Goal: Transaction & Acquisition: Purchase product/service

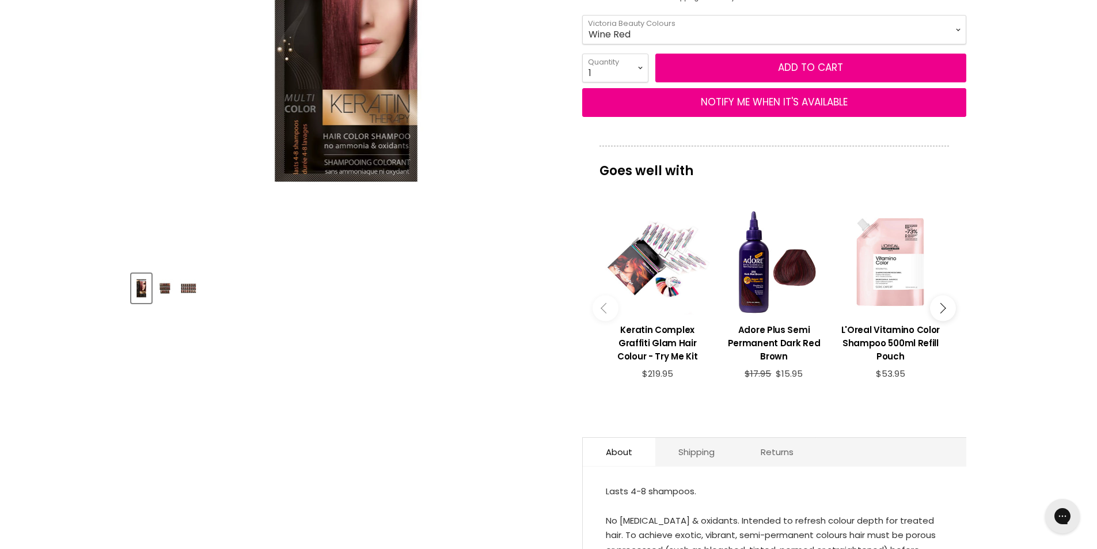
scroll to position [77, 0]
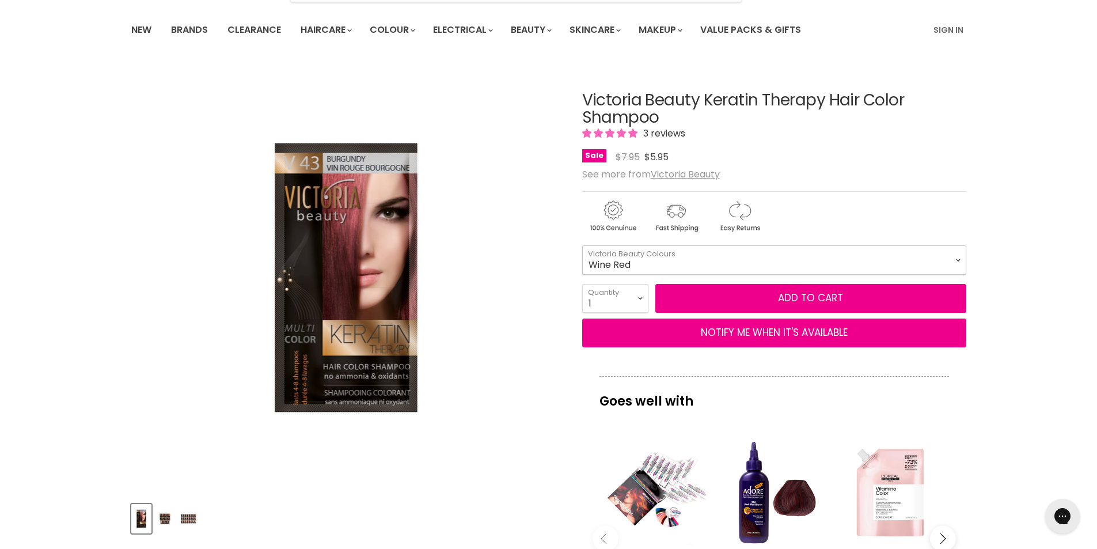
click at [959, 260] on select "Platinum Blonde Light Blonde Blonde Dark Blonde Medium Brown Chestnut Velvet Br…" at bounding box center [774, 259] width 384 height 29
click at [582, 245] on select "Platinum Blonde Light Blonde Blonde Dark Blonde Medium Brown Chestnut Velvet Br…" at bounding box center [774, 259] width 384 height 29
click at [957, 260] on select "Platinum Blonde Light Blonde Blonde Dark Blonde Medium Brown Chestnut Velvet Br…" at bounding box center [774, 259] width 384 height 29
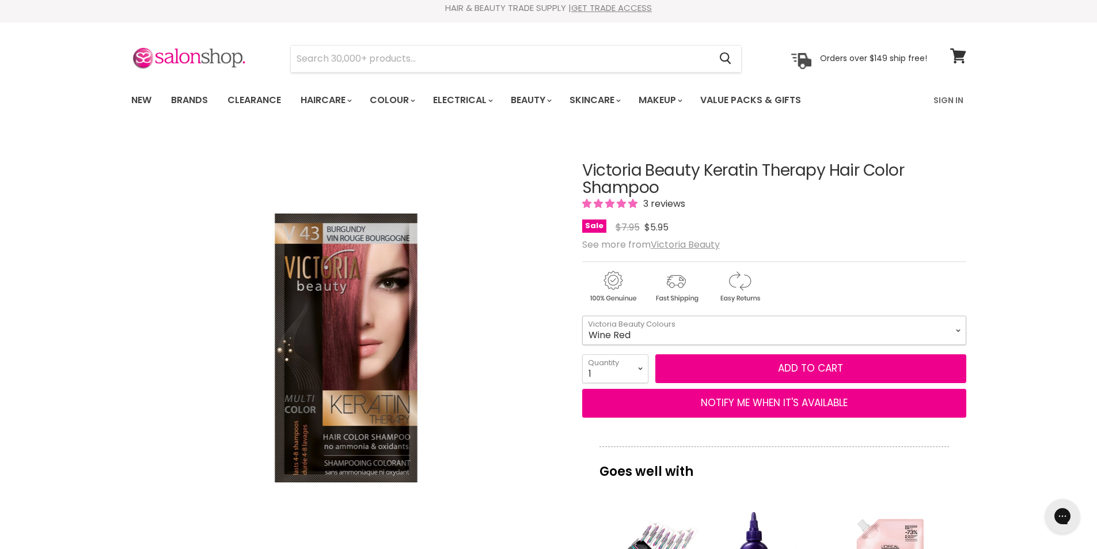
scroll to position [0, 0]
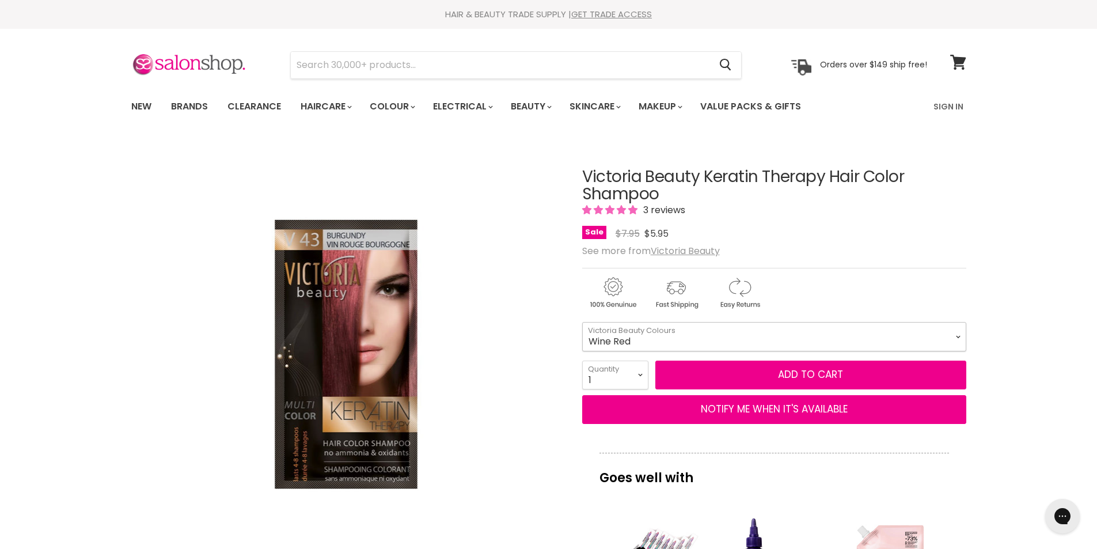
click at [958, 335] on select "Platinum Blonde Light Blonde Blonde Dark Blonde Medium Brown Chestnut Velvet Br…" at bounding box center [774, 336] width 384 height 29
click at [582, 322] on select "Platinum Blonde Light Blonde Blonde Dark Blonde Medium Brown Chestnut Velvet Br…" at bounding box center [774, 336] width 384 height 29
select select "Cherry"
click at [959, 337] on select "Platinum Blonde Light Blonde Blonde Dark Blonde Medium Brown Chestnut Velvet Br…" at bounding box center [774, 336] width 384 height 29
click at [582, 322] on select "Platinum Blonde Light Blonde Blonde Dark Blonde Medium Brown Chestnut Velvet Br…" at bounding box center [774, 336] width 384 height 29
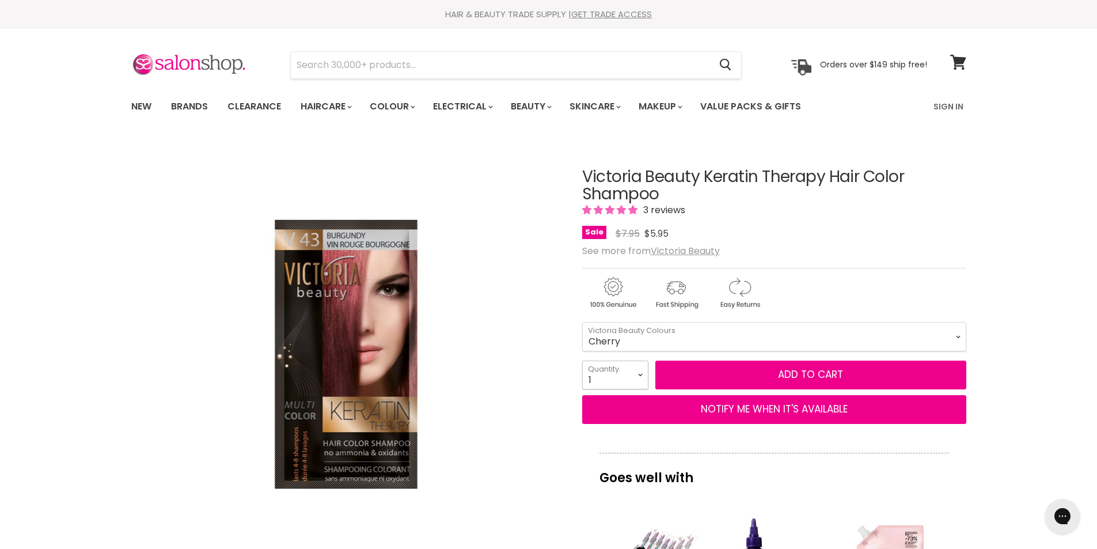
click at [641, 374] on select "1 2 3 4 5 6 7 8 9 10+" at bounding box center [615, 375] width 66 height 29
select select "10+"
click at [582, 361] on select "1 2 3 4 5 6 7 8 9 10+" at bounding box center [615, 375] width 66 height 29
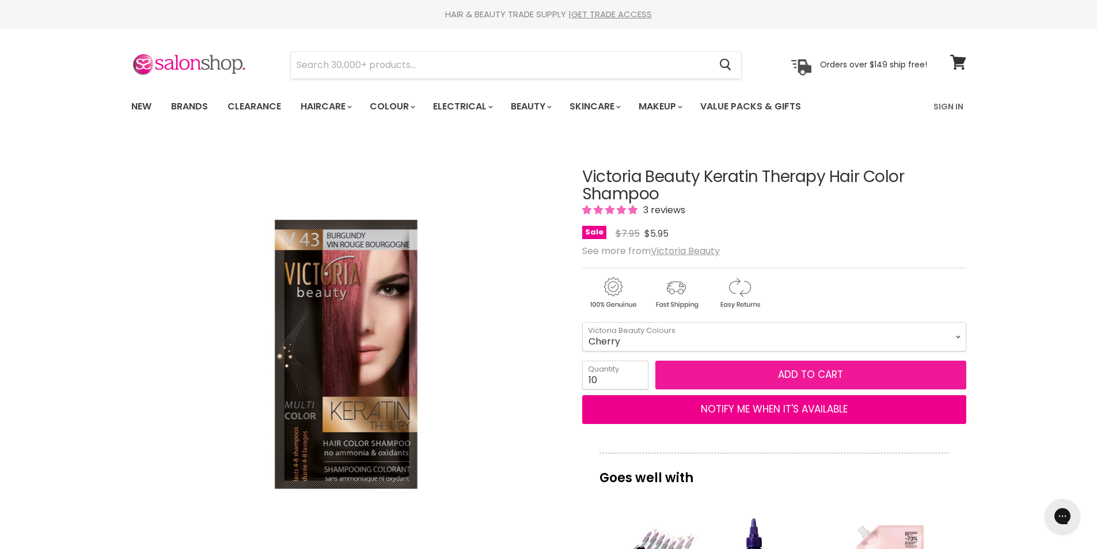
click at [880, 376] on button "Add to cart" at bounding box center [811, 375] width 311 height 29
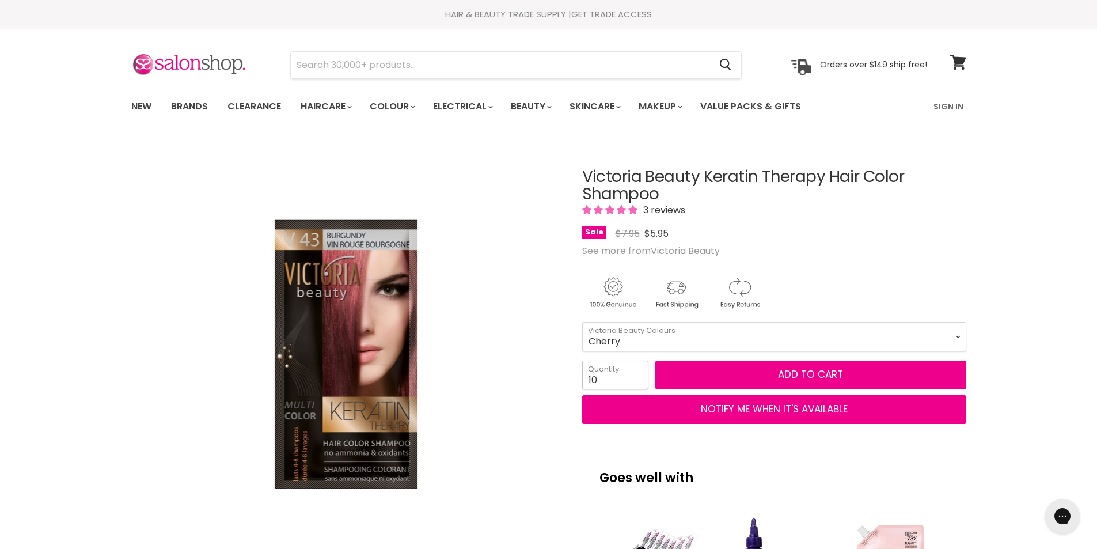
click at [596, 380] on input "10" at bounding box center [615, 375] width 66 height 29
type input "1"
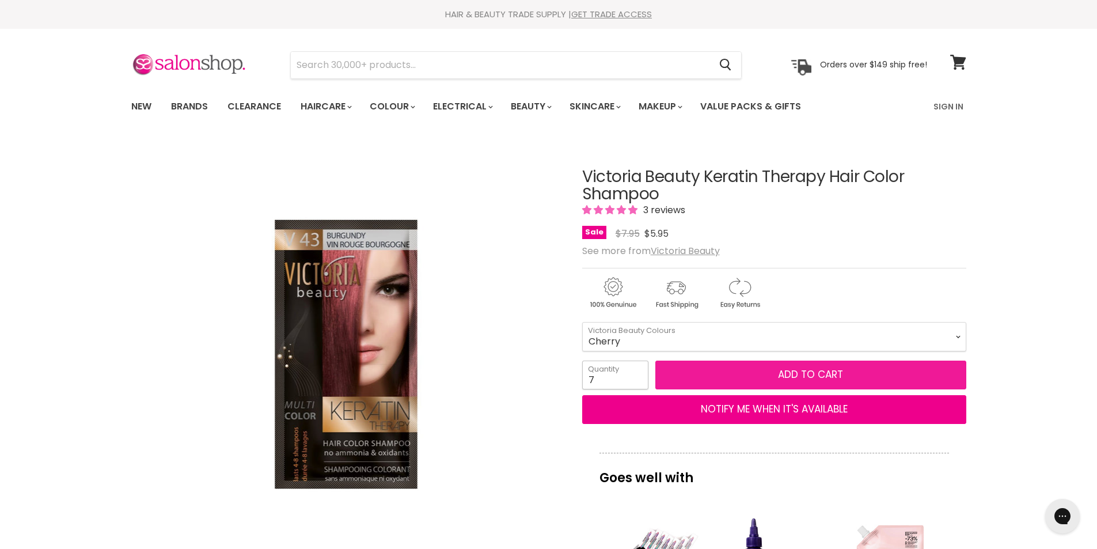
type input "7"
click at [936, 378] on button "Add to cart" at bounding box center [811, 375] width 311 height 29
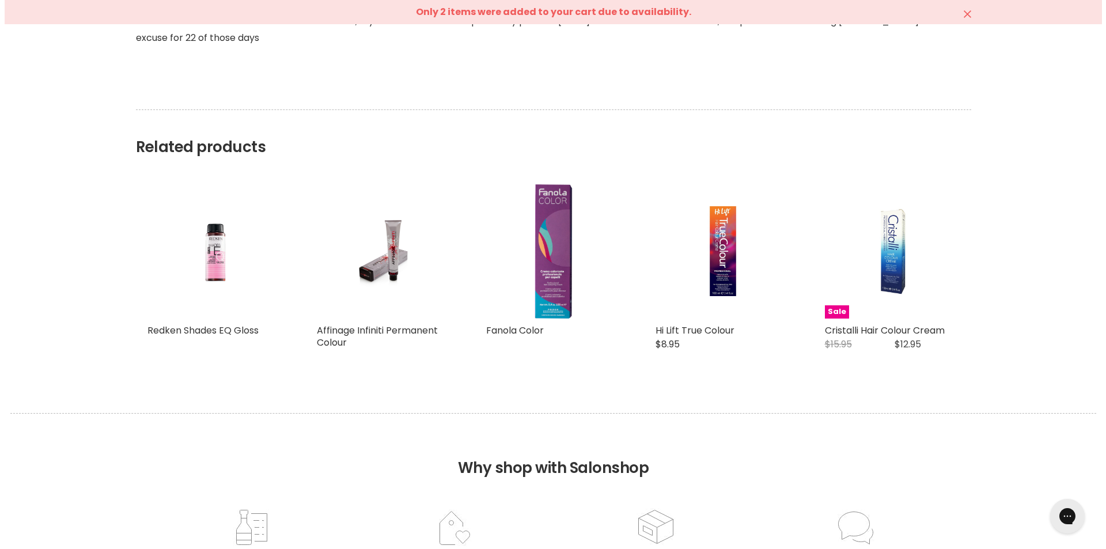
scroll to position [1459, 0]
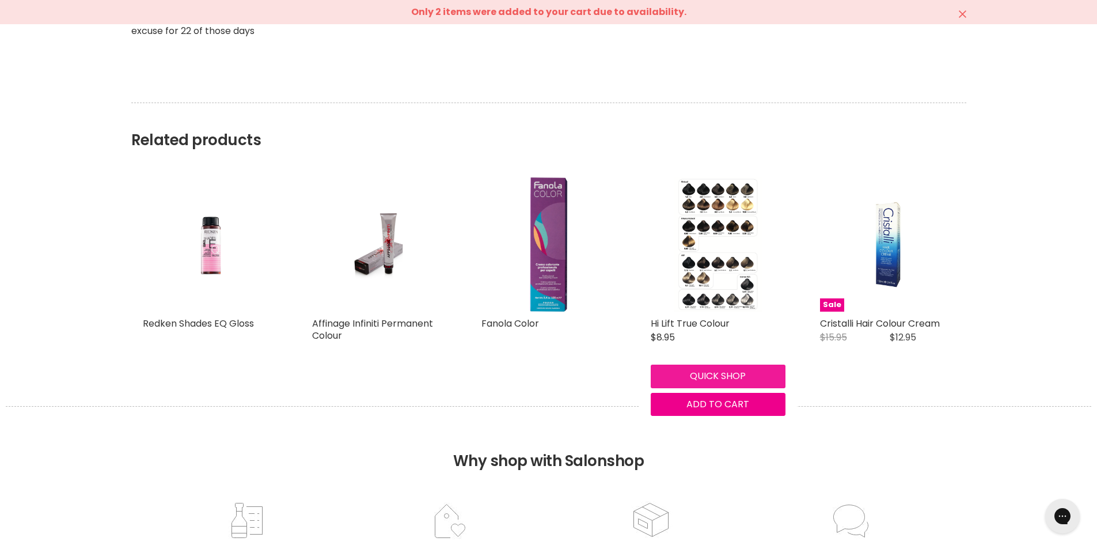
click at [717, 376] on button "Quick shop" at bounding box center [718, 376] width 135 height 23
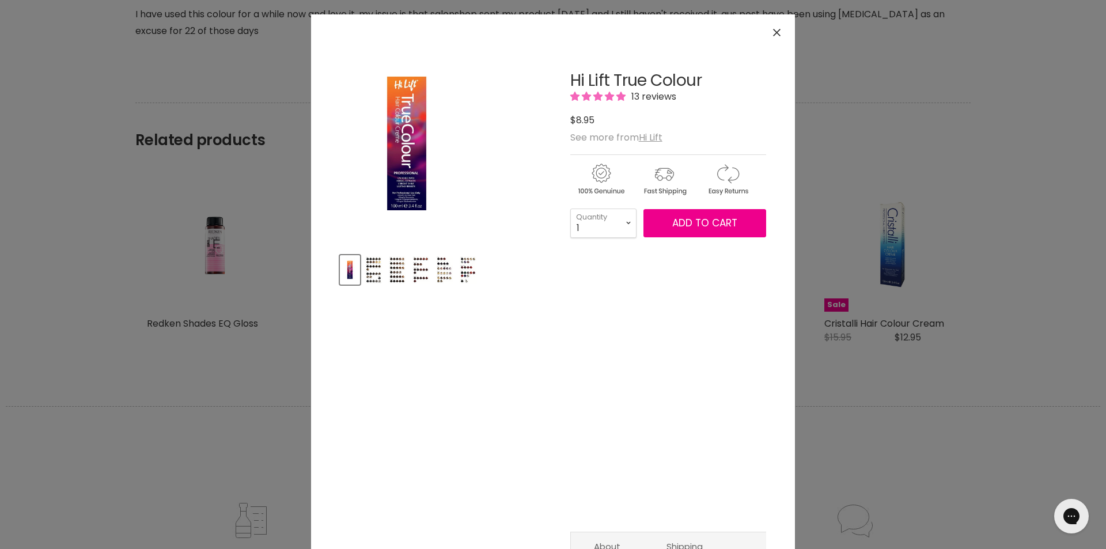
click at [407, 168] on img "Hi Lift True Colour image. Click or Scroll to Zoom." at bounding box center [407, 143] width 134 height 200
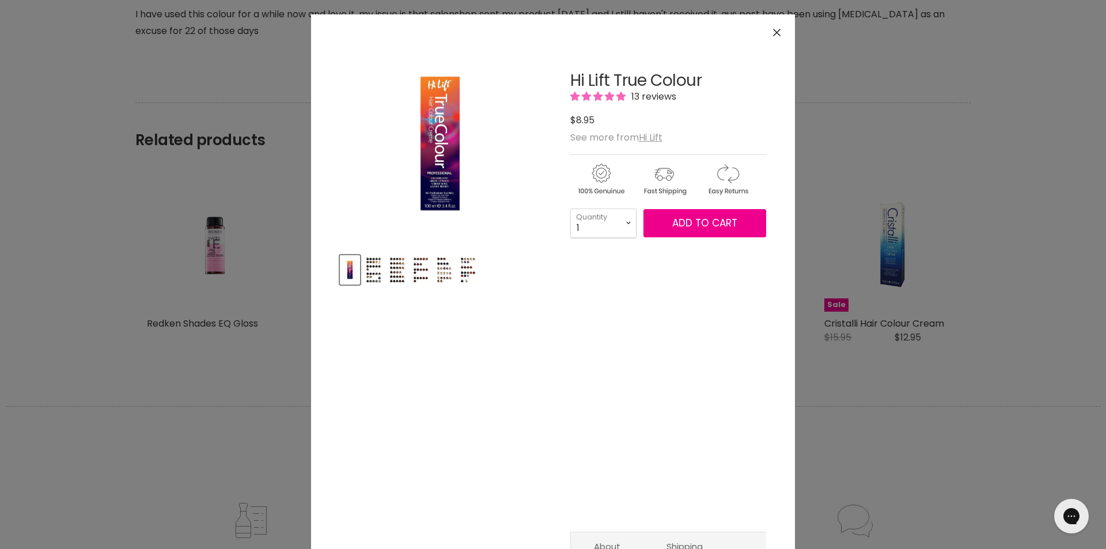
click at [368, 271] on img "Product thumbnails" at bounding box center [374, 269] width 18 height 27
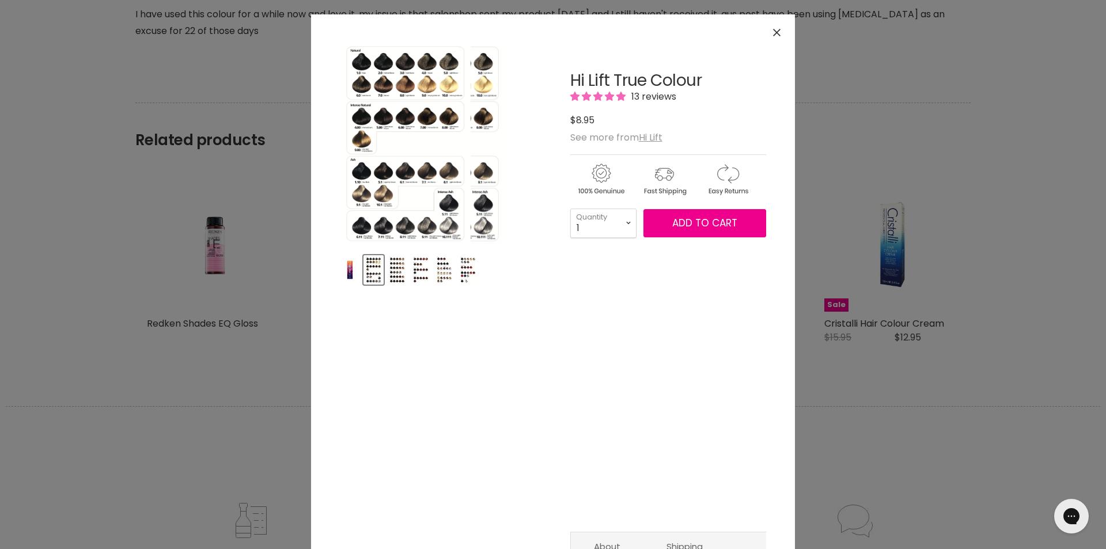
click at [421, 89] on img "Hi Lift True Colour image. Click or Scroll to Zoom." at bounding box center [405, 143] width 131 height 200
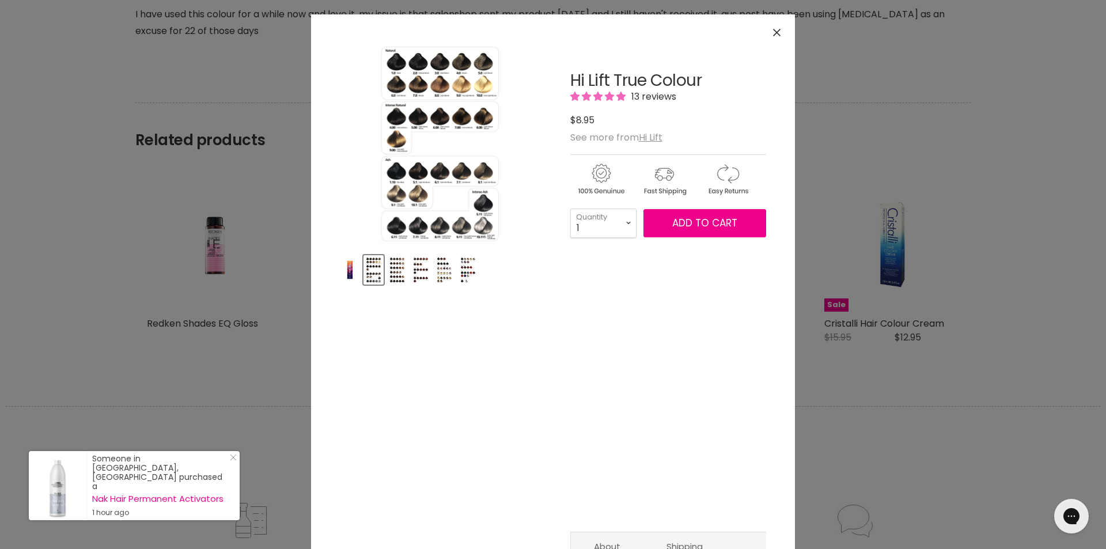
click at [391, 270] on img "Product thumbnails" at bounding box center [397, 269] width 18 height 27
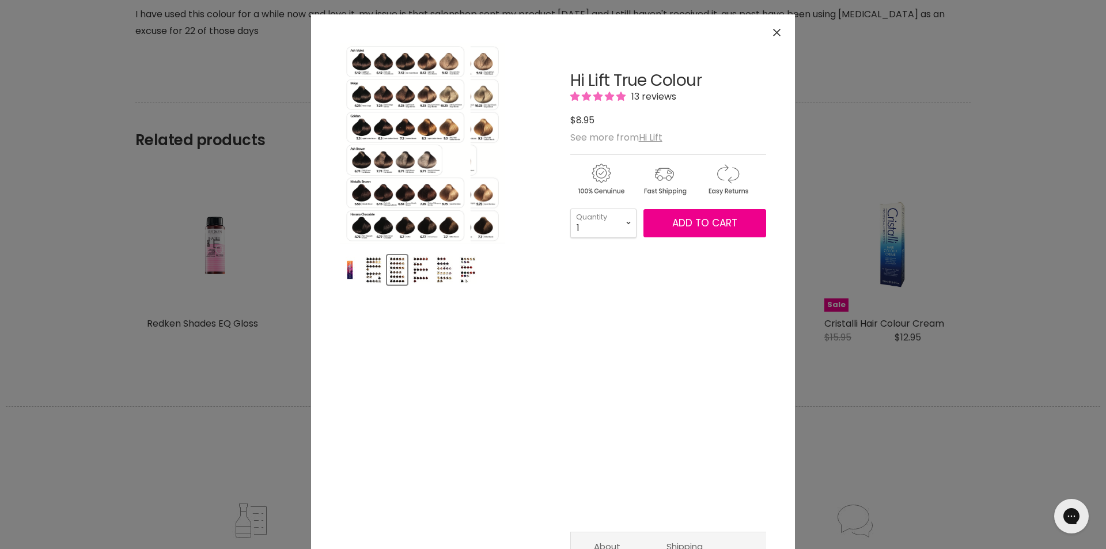
click at [424, 129] on img "Hi Lift True Colour image. Click or Scroll to Zoom." at bounding box center [405, 143] width 131 height 200
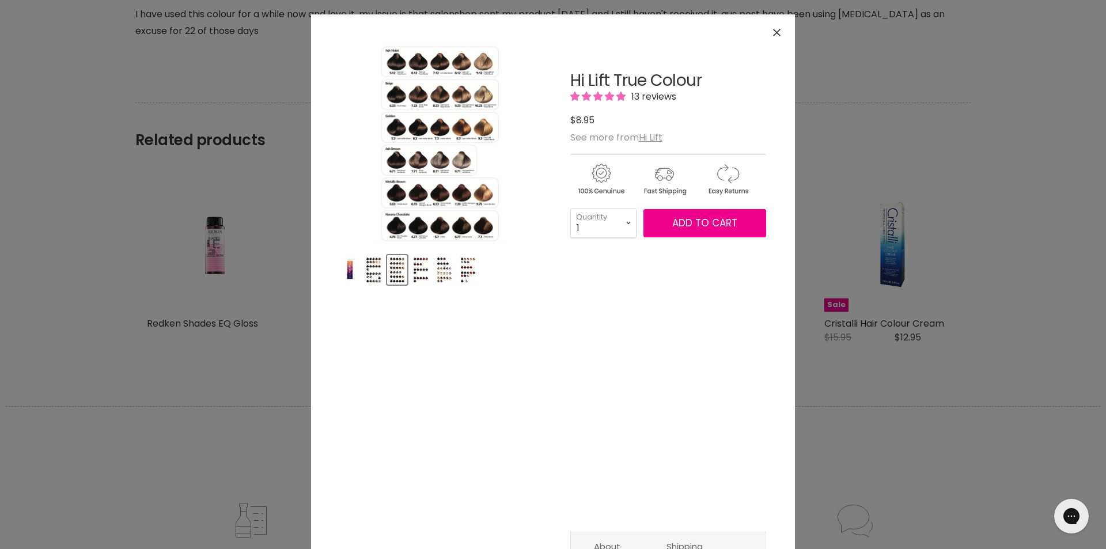
click at [412, 271] on img "Product thumbnails" at bounding box center [421, 269] width 18 height 27
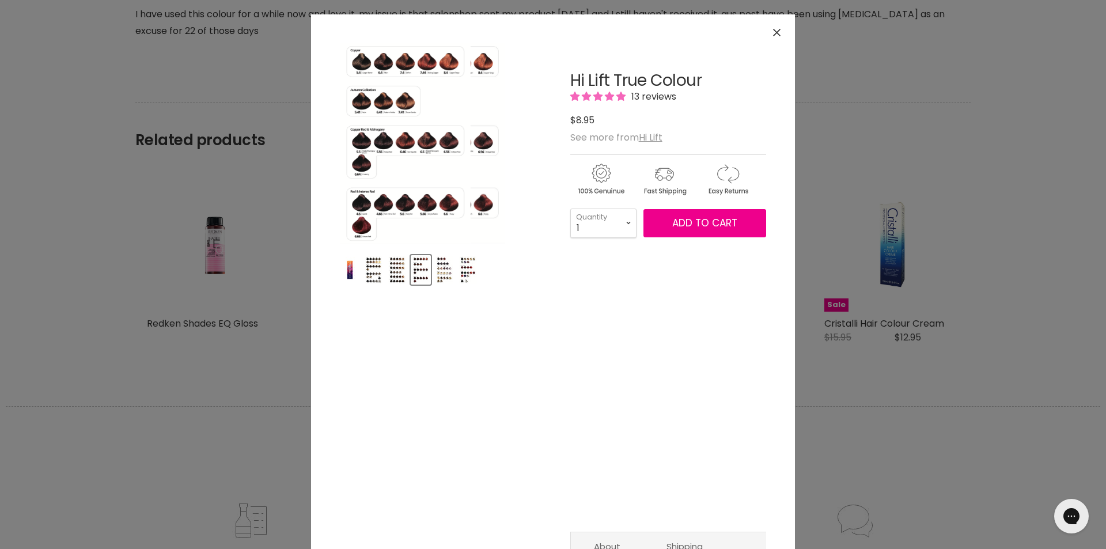
click at [429, 84] on img "Hi Lift True Colour image. Click or Scroll to Zoom." at bounding box center [405, 143] width 131 height 200
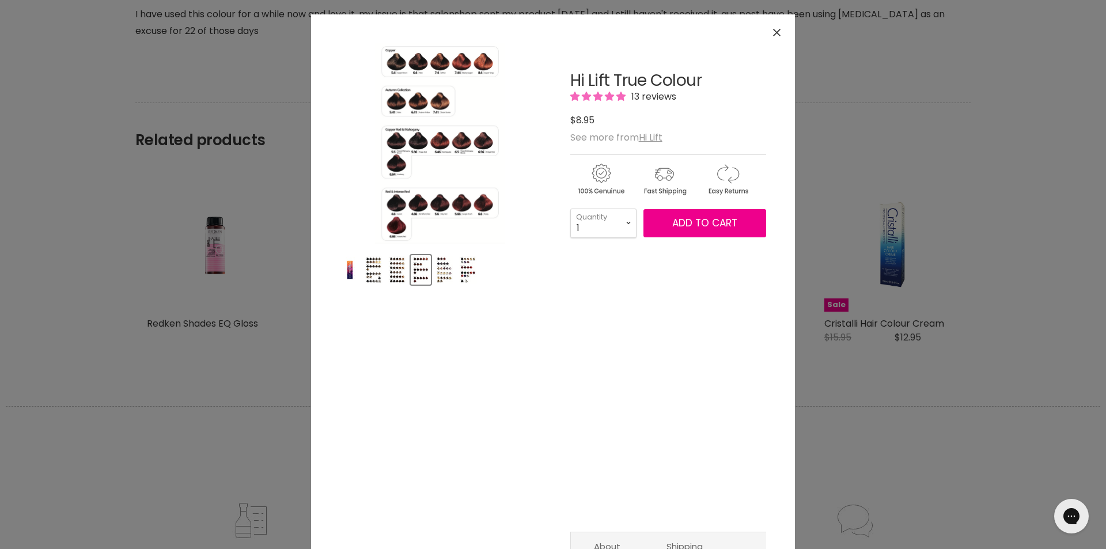
click at [437, 272] on img "Product thumbnails" at bounding box center [445, 269] width 18 height 27
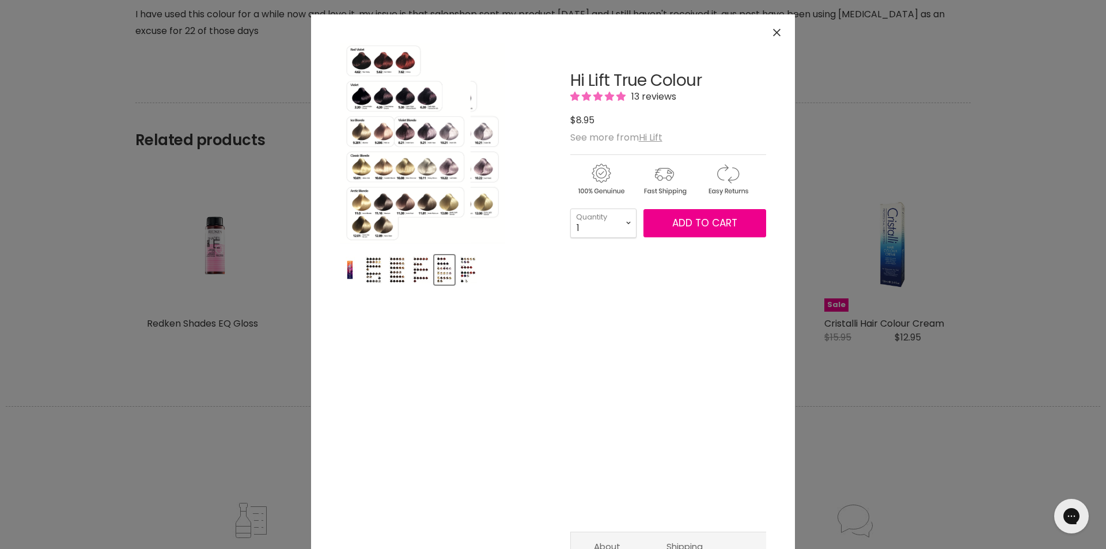
click at [389, 93] on img "Hi Lift True Colour image. Click or Scroll to Zoom." at bounding box center [405, 143] width 131 height 200
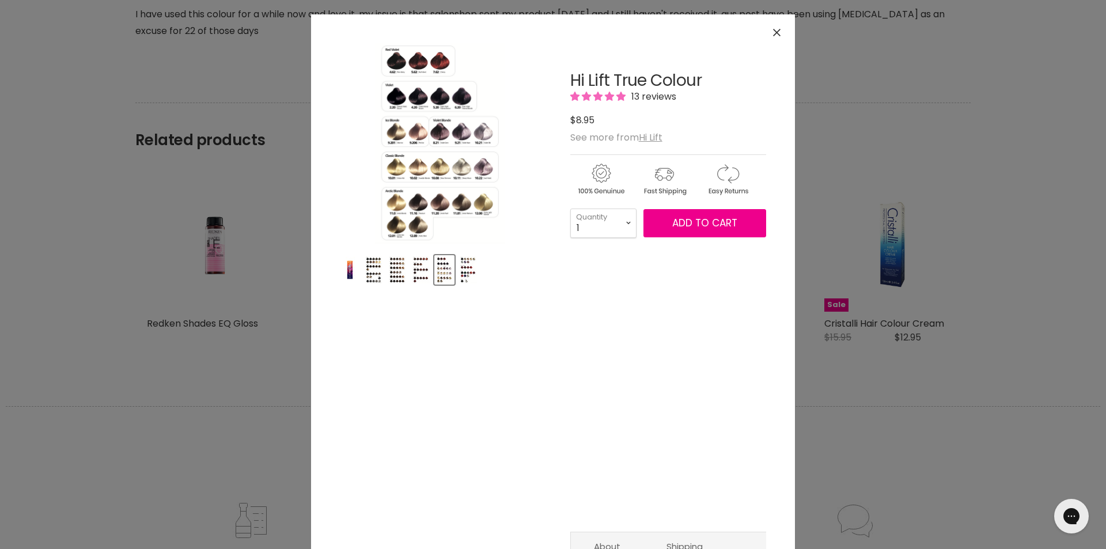
click at [460, 272] on img "Product thumbnails" at bounding box center [468, 269] width 18 height 27
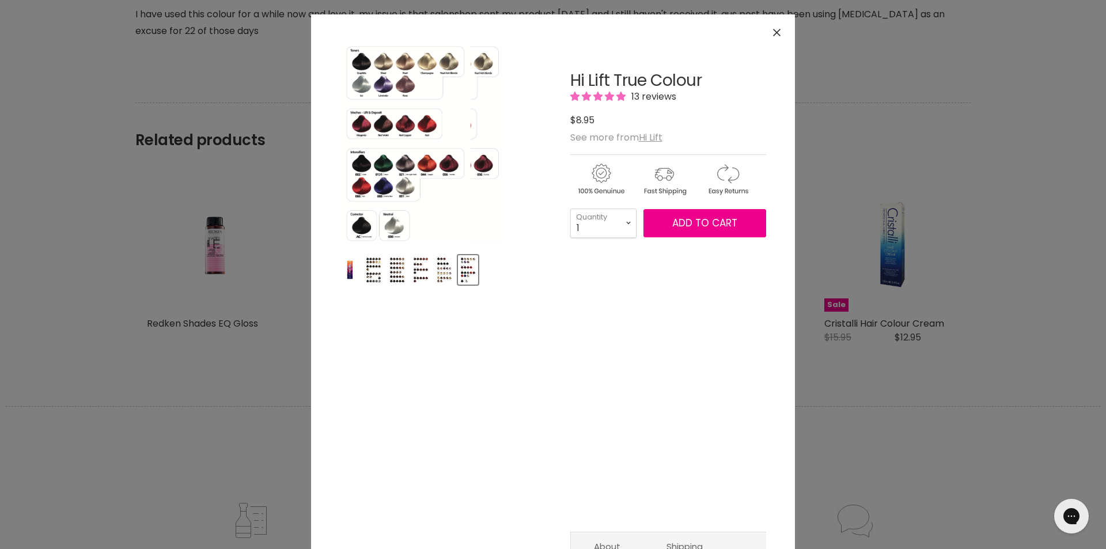
click at [415, 80] on img "Hi Lift True Colour image. Click or Scroll to Zoom." at bounding box center [405, 143] width 131 height 200
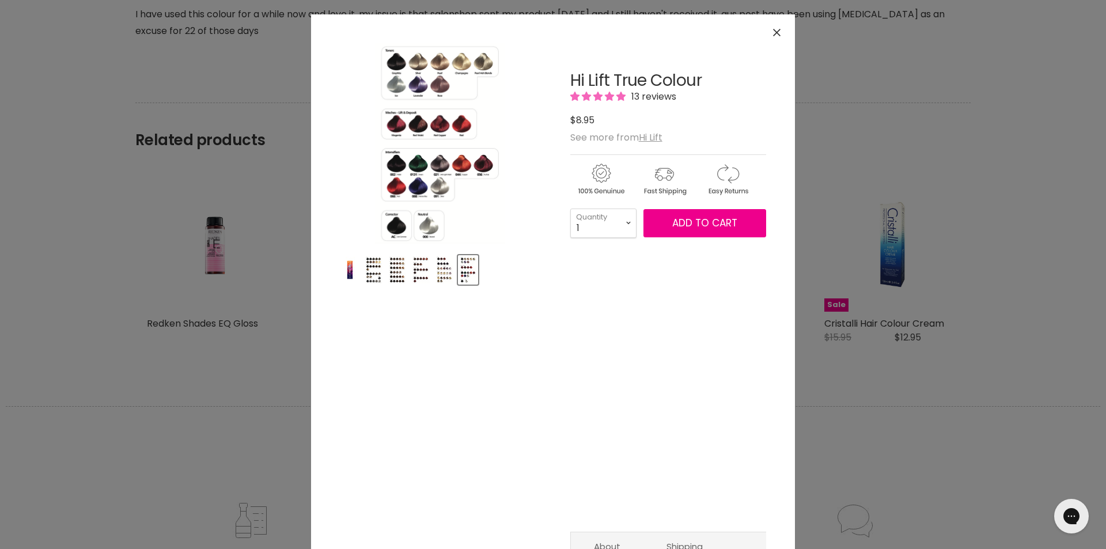
click at [345, 274] on img "Product thumbnails" at bounding box center [350, 269] width 18 height 27
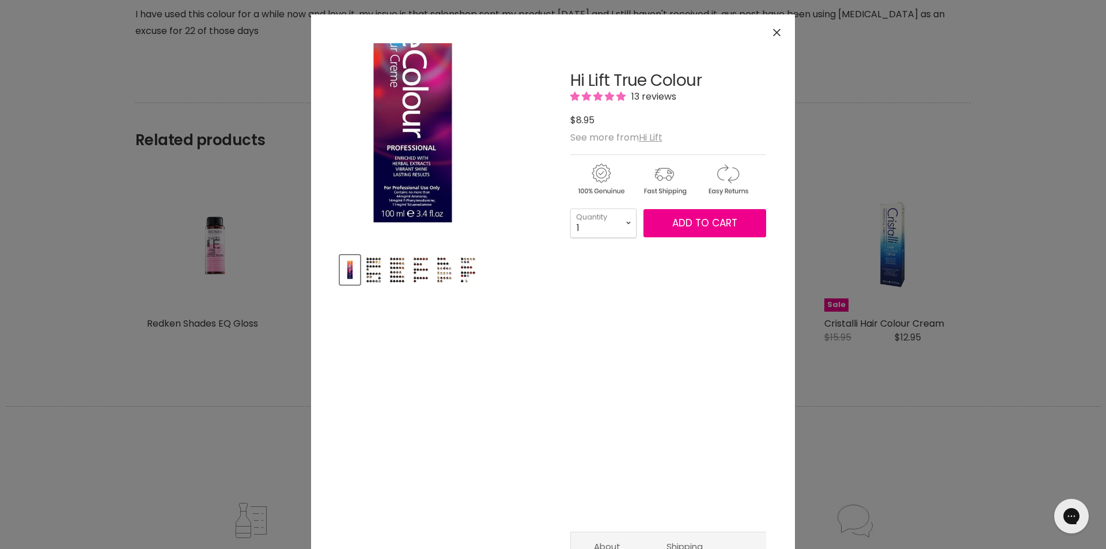
click at [396, 198] on img "Hi Lift True Colour image. Click or Scroll to Zoom." at bounding box center [412, 88] width 267 height 401
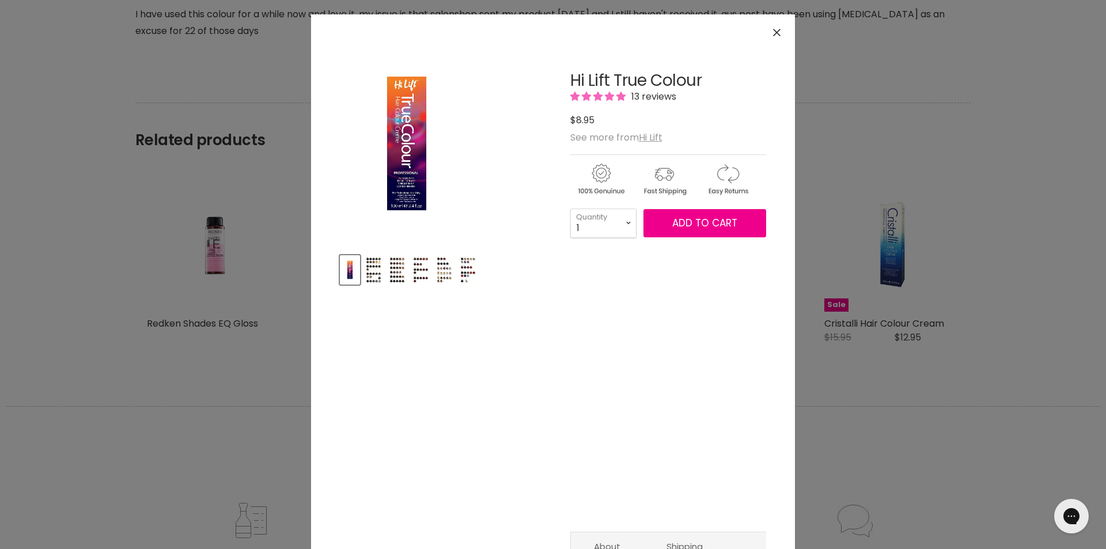
click at [396, 198] on img "Hi Lift True Colour image. Click or Scroll to Zoom." at bounding box center [407, 143] width 134 height 200
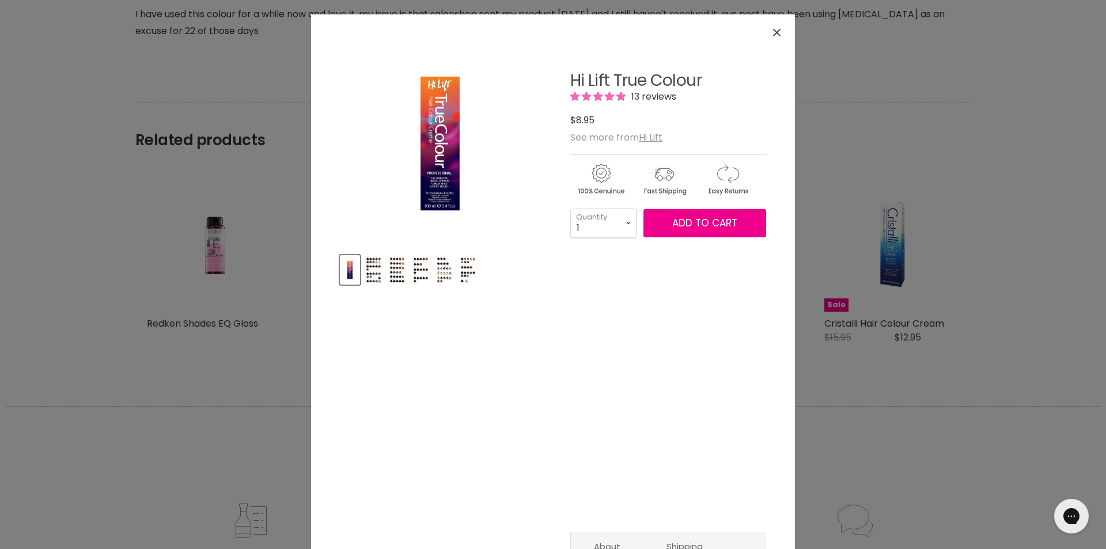
click at [619, 86] on link "Hi Lift True Colour" at bounding box center [635, 80] width 131 height 22
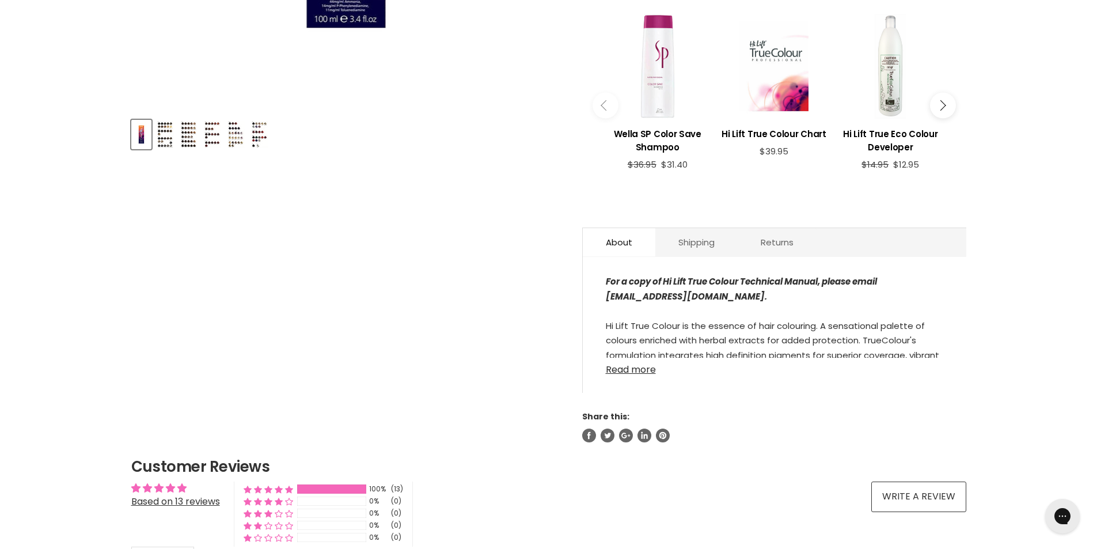
click at [635, 372] on link "Read more" at bounding box center [775, 366] width 338 height 17
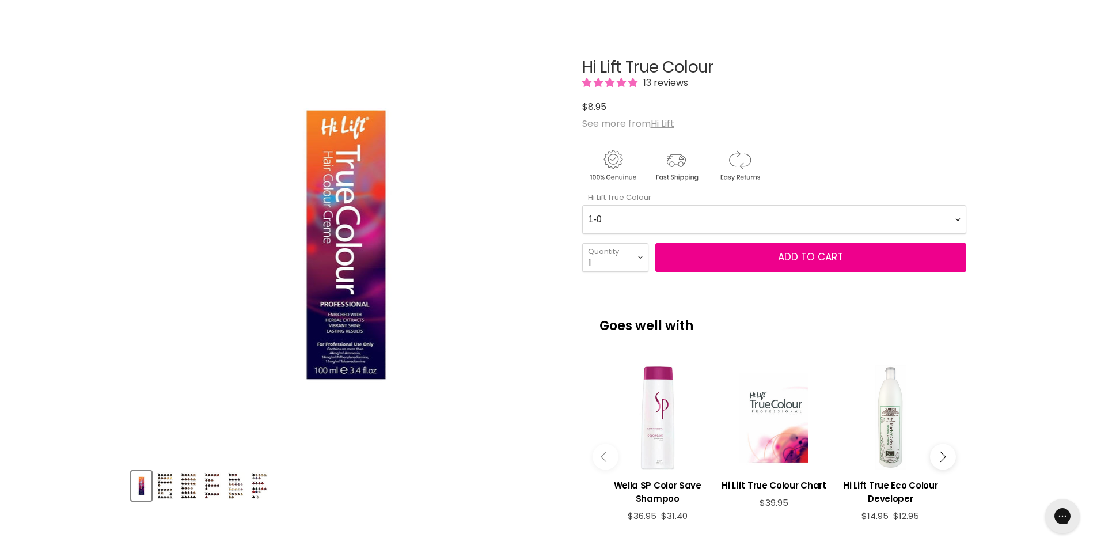
scroll to position [77, 0]
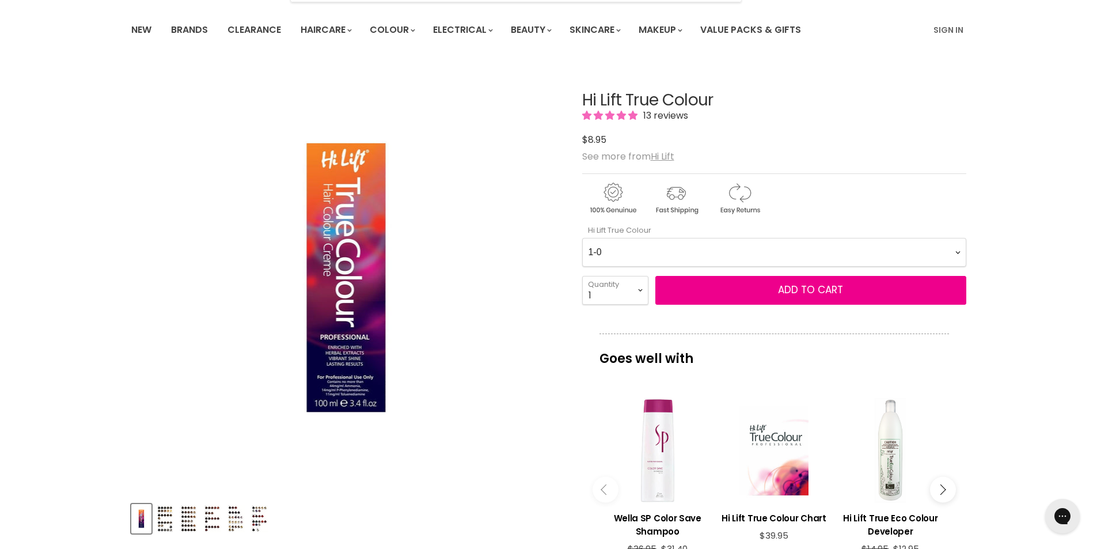
click at [157, 515] on img "Product thumbnails" at bounding box center [165, 518] width 18 height 27
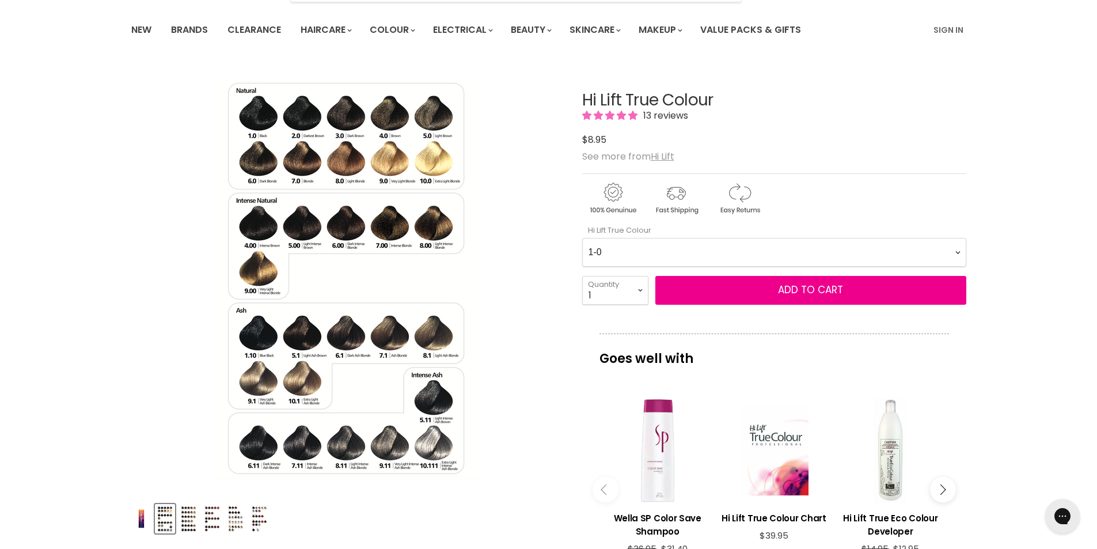
click at [956, 253] on Colour-0-0 "1-0 1-10 2-0 2-20 3-0 4-0 4-0 4-00 4-20 4-6 4.62 4-66 4-75 4-77 5-0 5-00 5-1 5-…" at bounding box center [774, 252] width 384 height 29
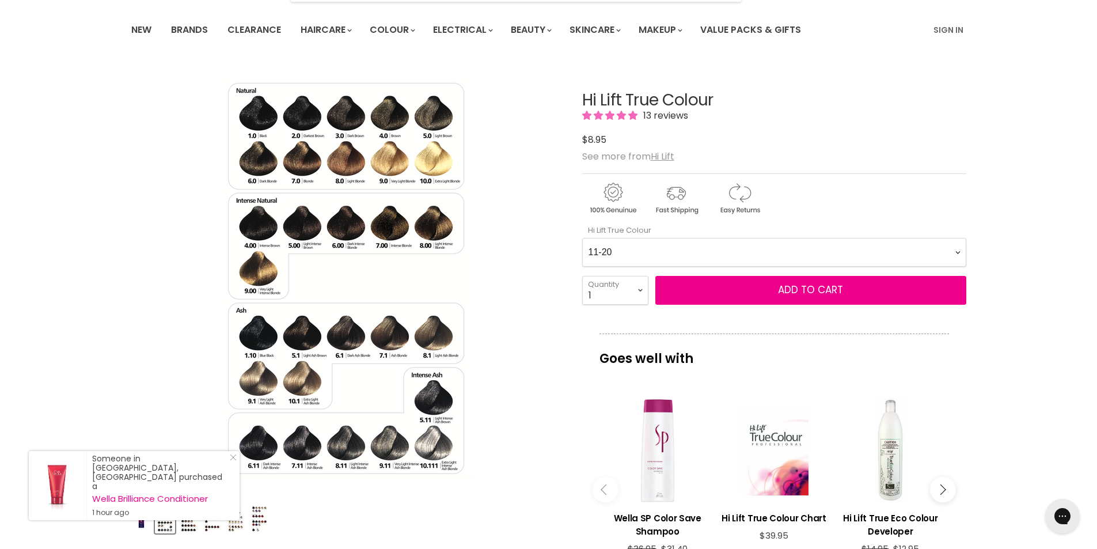
click at [582, 238] on Colour-0-0 "1-0 1-10 2-0 2-20 3-0 4-0 4-0 4-00 4-20 4-6 4.62 4-66 4-75 4-77 5-0 5-00 5-1 5-…" at bounding box center [774, 252] width 384 height 29
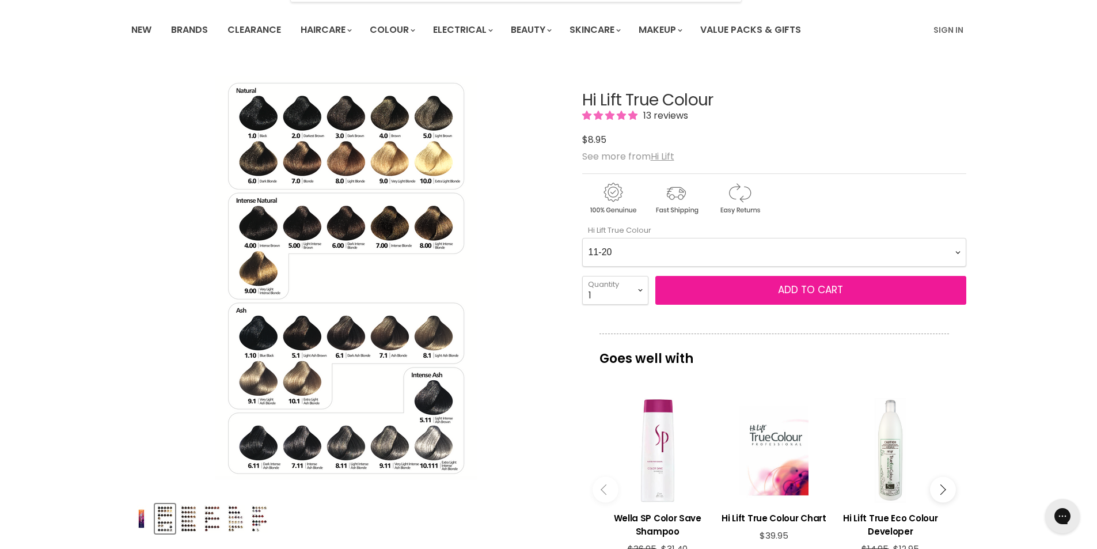
click at [851, 290] on button "Add to cart" at bounding box center [811, 290] width 311 height 29
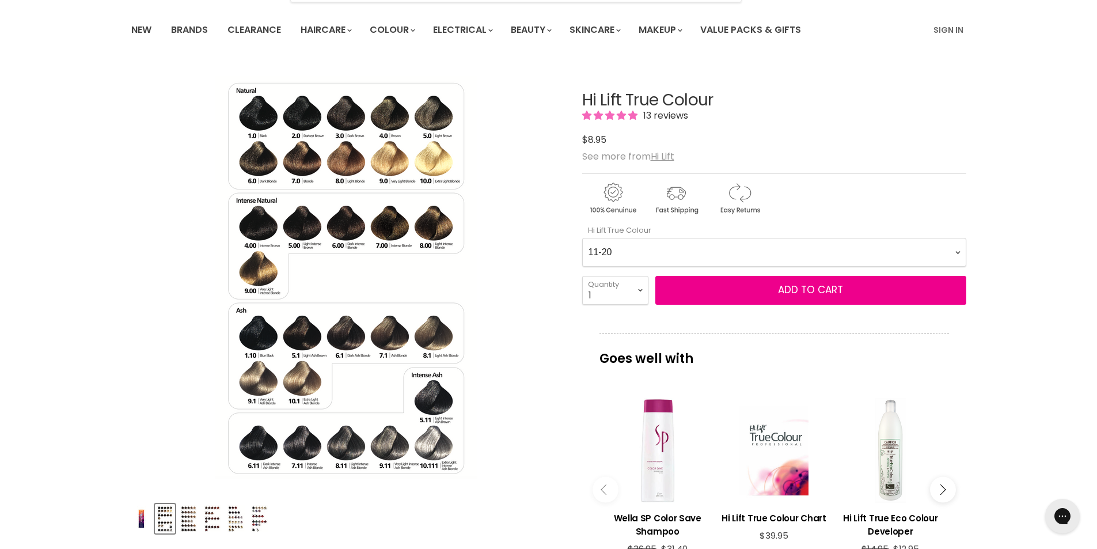
click at [957, 249] on Colour-0-0 "1-0 1-10 2-0 2-20 3-0 4-0 4-0 4-00 4-20 4-6 4.62 4-66 4-75 4-77 5-0 5-00 5-1 5-…" at bounding box center [774, 252] width 384 height 29
select Colour-0-0 "7-44"
click at [582, 238] on Colour-0-0 "1-0 1-10 2-0 2-20 3-0 4-0 4-0 4-00 4-20 4-6 4.62 4-66 4-75 4-77 5-0 5-00 5-1 5-…" at bounding box center [774, 252] width 384 height 29
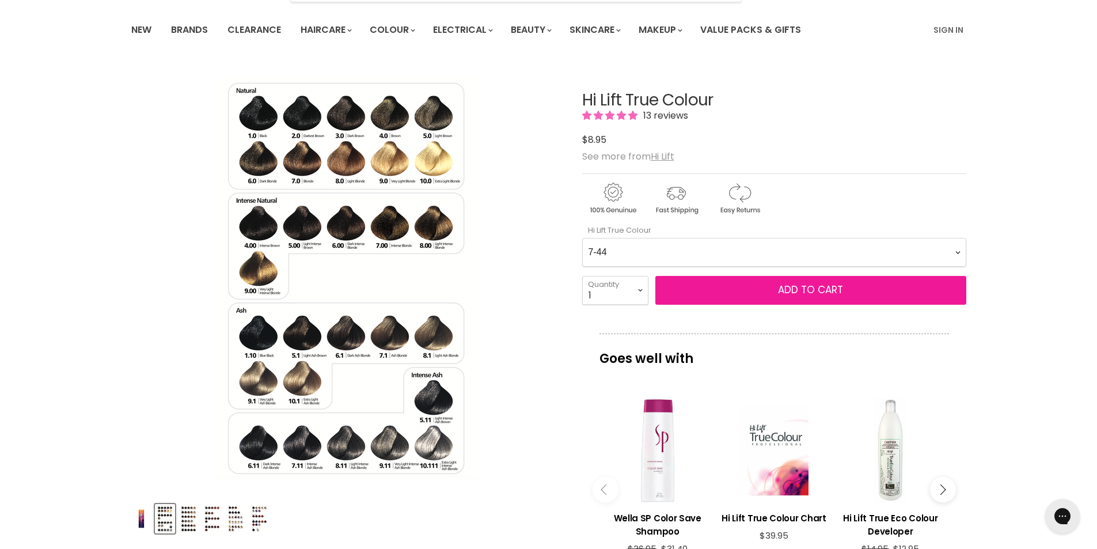
click at [939, 292] on button "Add to cart" at bounding box center [811, 290] width 311 height 29
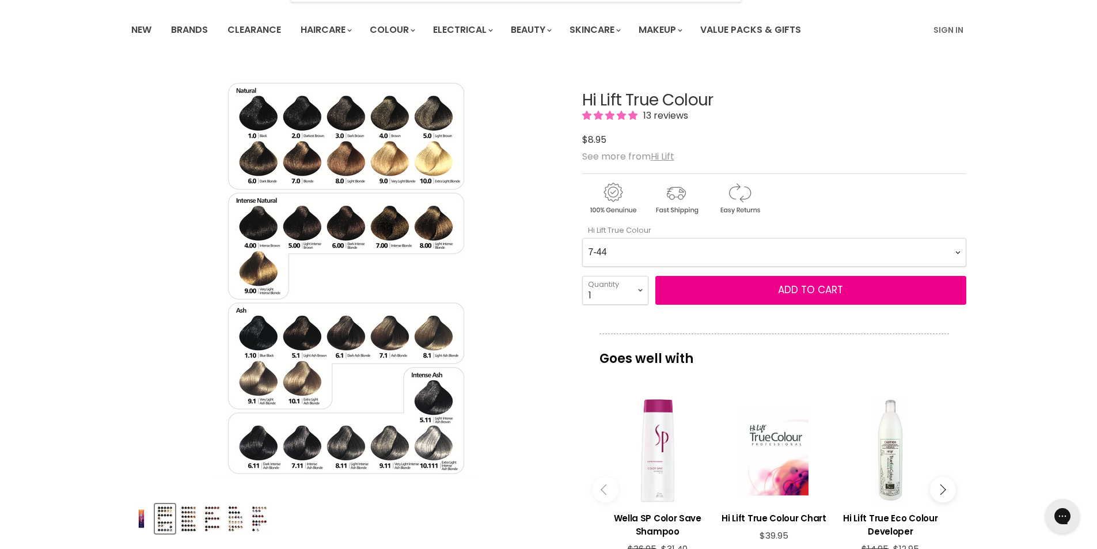
click at [958, 252] on Colour-0-0 "1-0 1-10 2-0 2-20 3-0 4-0 4-0 4-00 4-20 4-6 4.62 4-66 4-75 4-77 5-0 5-00 5-1 5-…" at bounding box center [774, 252] width 384 height 29
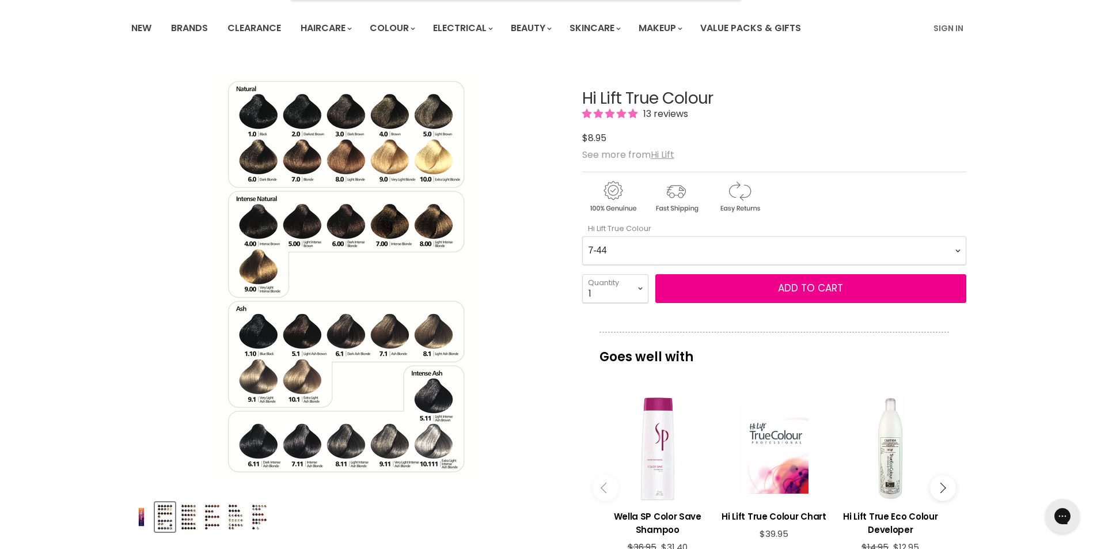
scroll to position [82, 0]
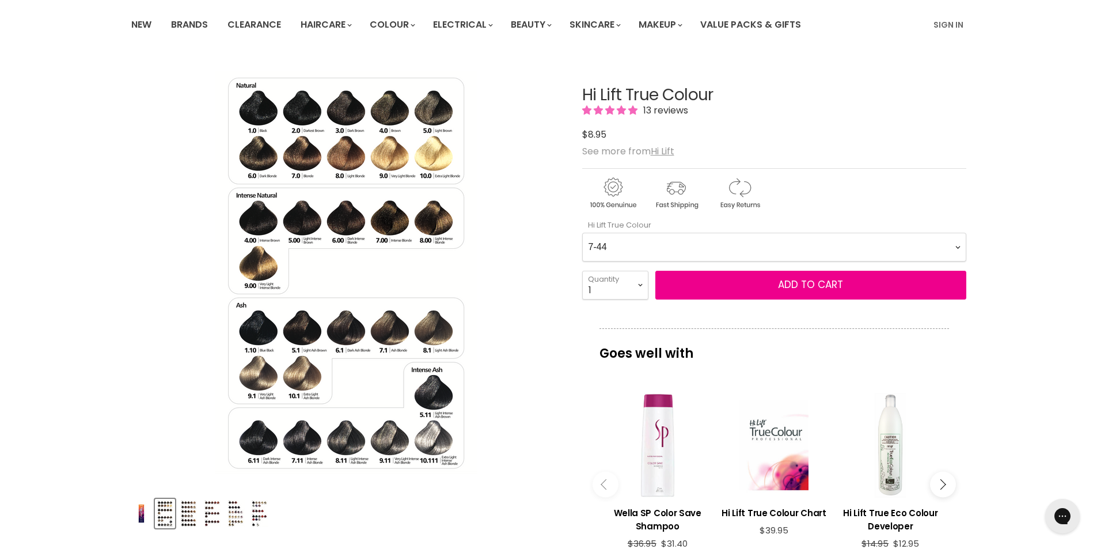
click at [189, 513] on img "Product thumbnails" at bounding box center [189, 513] width 18 height 27
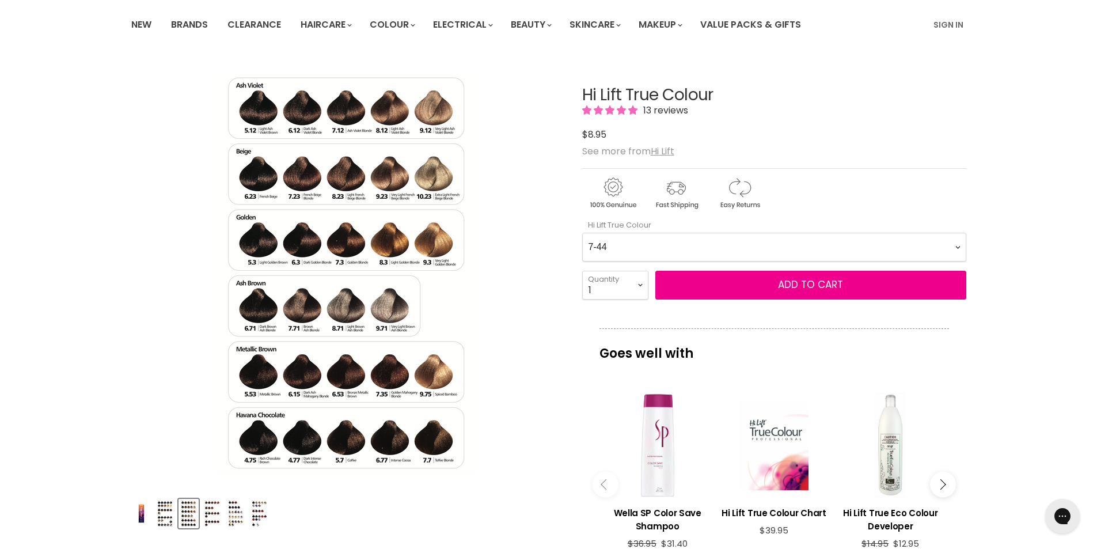
click at [189, 513] on img "Product thumbnails" at bounding box center [189, 513] width 18 height 27
click at [215, 512] on img "Product thumbnails" at bounding box center [212, 513] width 18 height 27
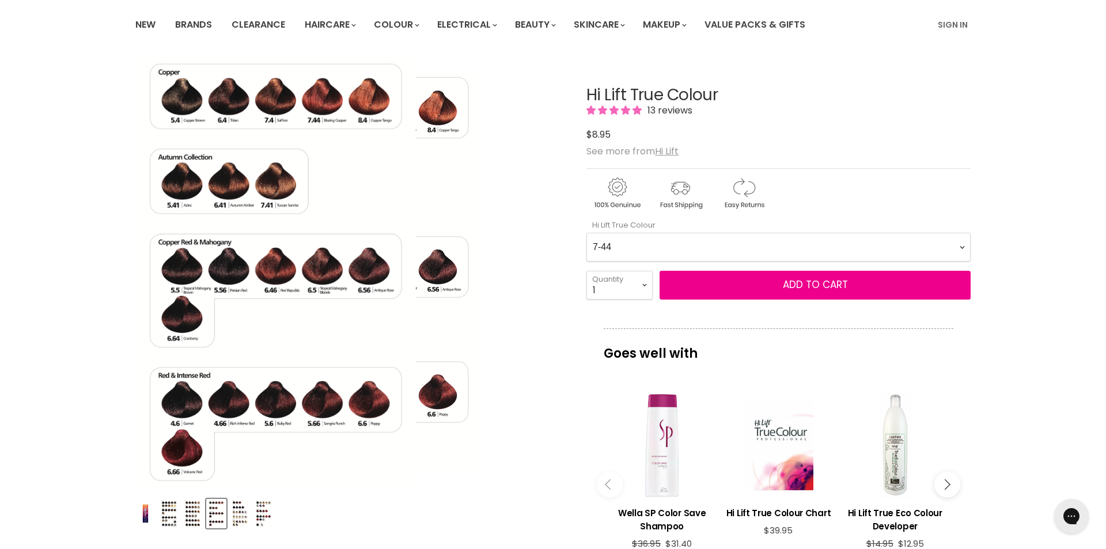
click at [319, 100] on img "Hi Lift True Colour image. Click or Scroll to Zoom." at bounding box center [275, 272] width 281 height 430
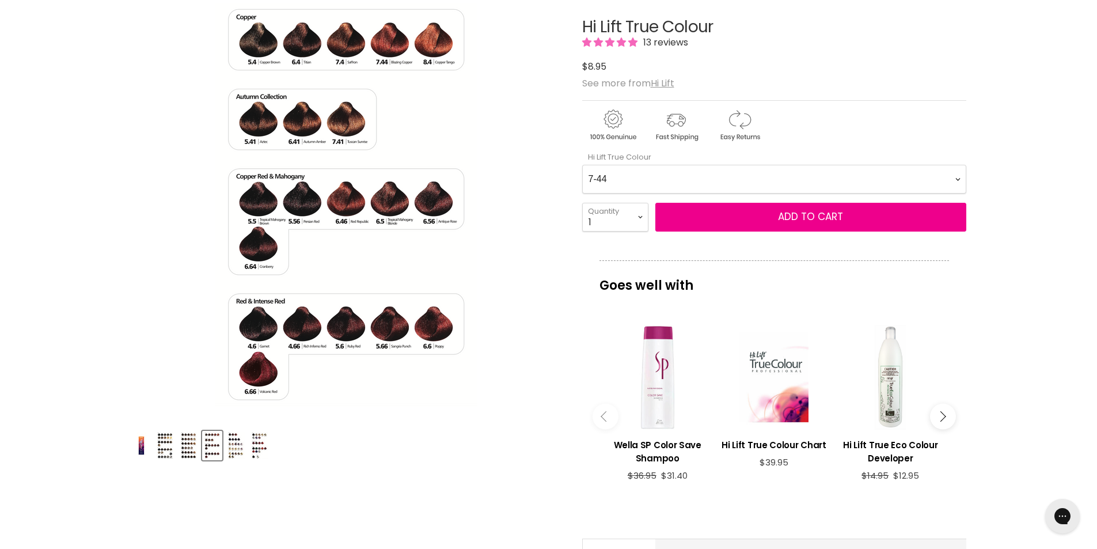
scroll to position [235, 0]
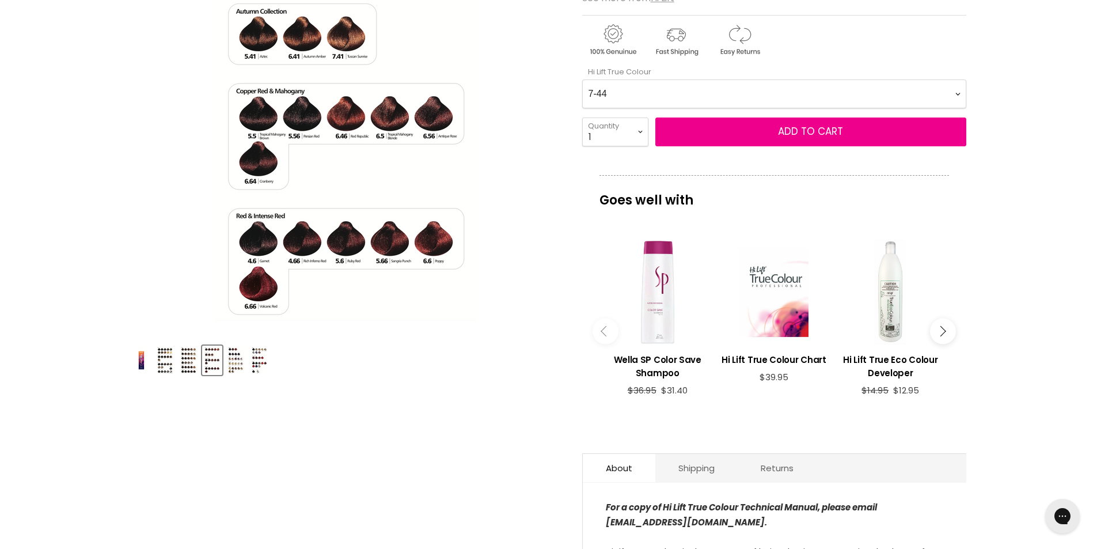
click at [888, 316] on div "Main content" at bounding box center [890, 292] width 105 height 105
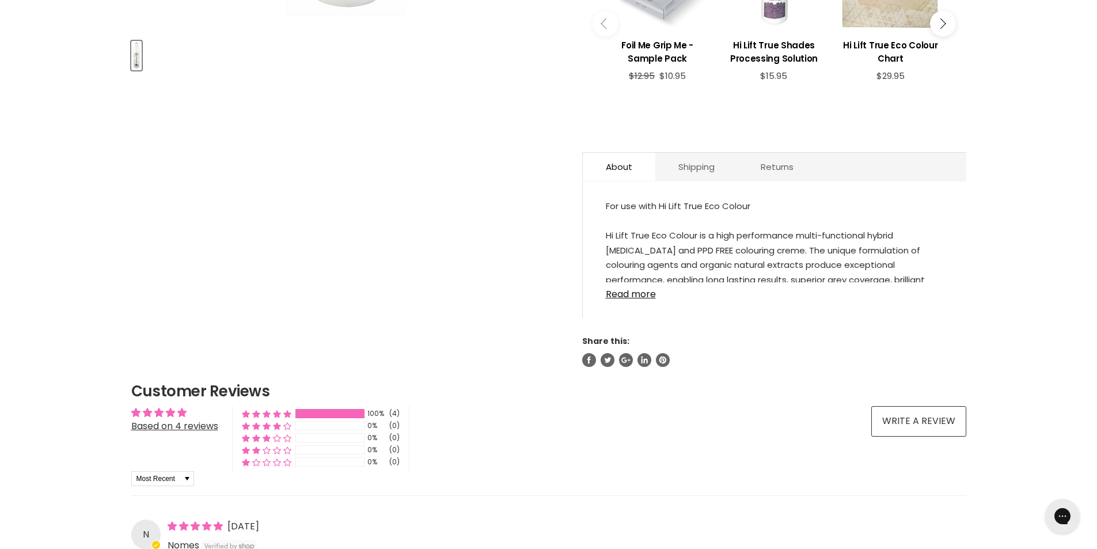
scroll to position [537, 0]
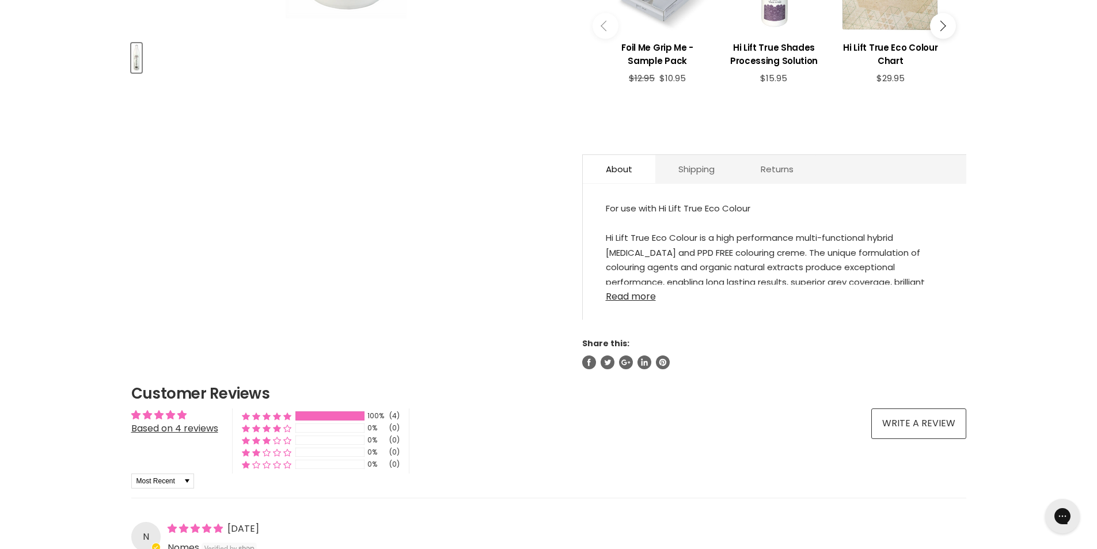
click at [633, 297] on link "Read more" at bounding box center [775, 293] width 338 height 17
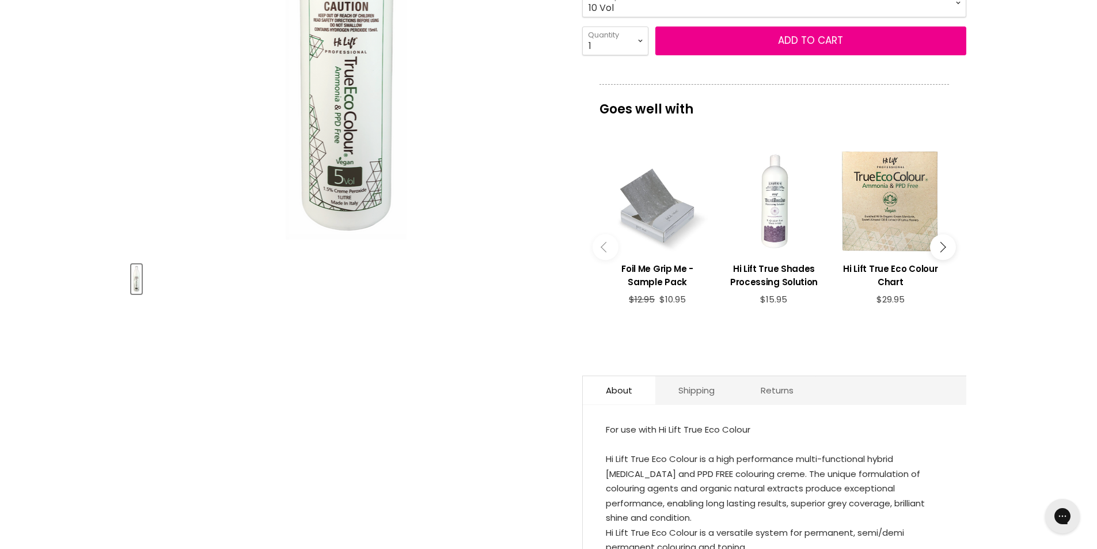
scroll to position [307, 0]
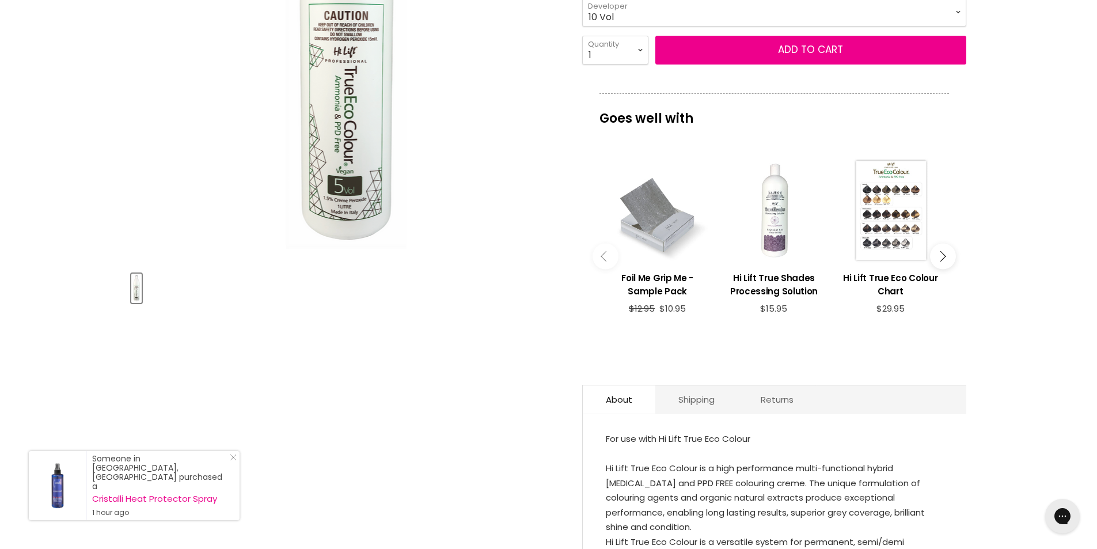
click at [883, 221] on div "Main content" at bounding box center [890, 210] width 105 height 105
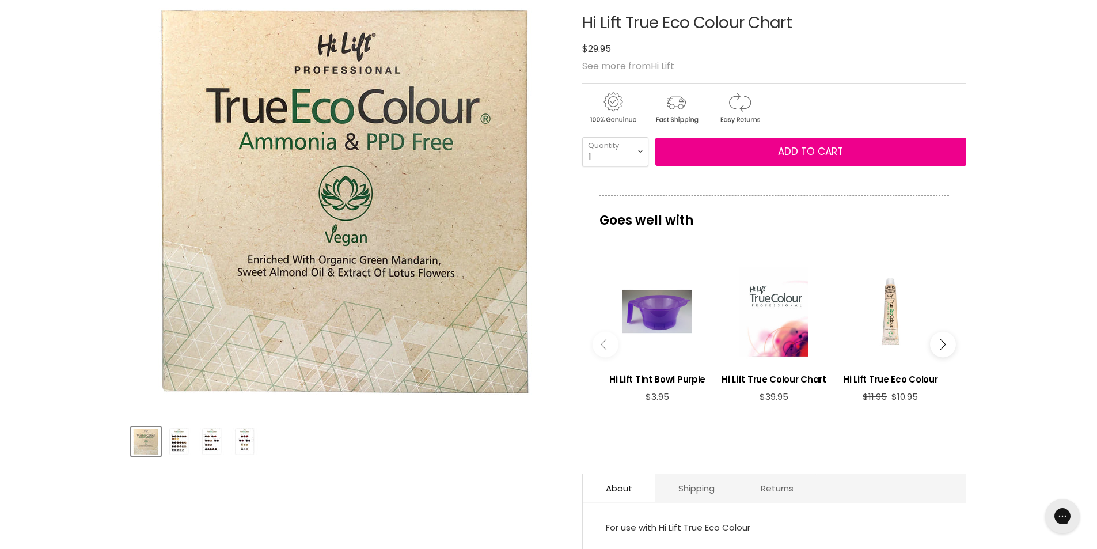
click at [172, 444] on img "Product thumbnails" at bounding box center [178, 441] width 27 height 27
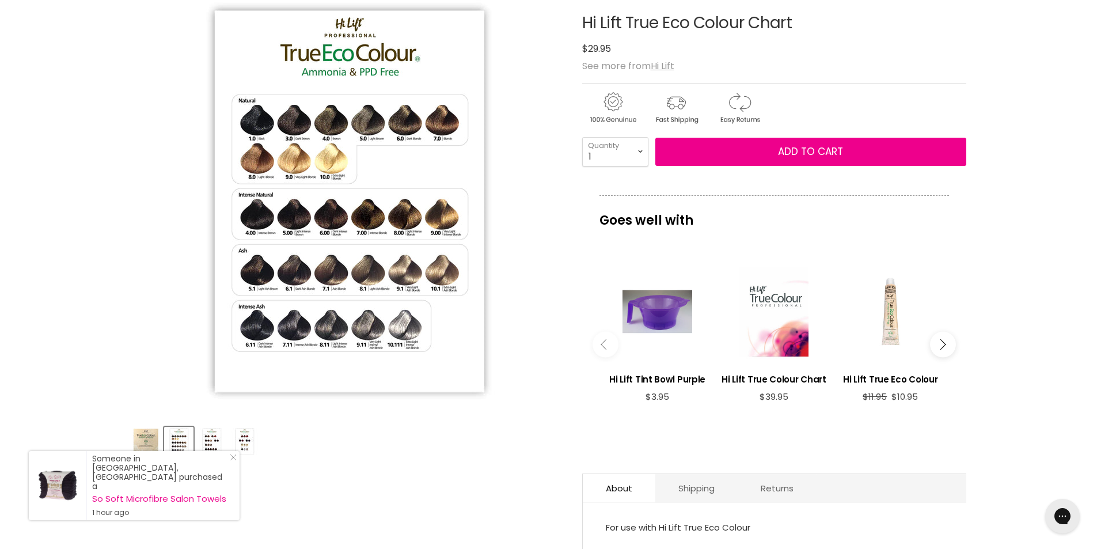
click at [207, 444] on img "Product thumbnails" at bounding box center [211, 441] width 27 height 27
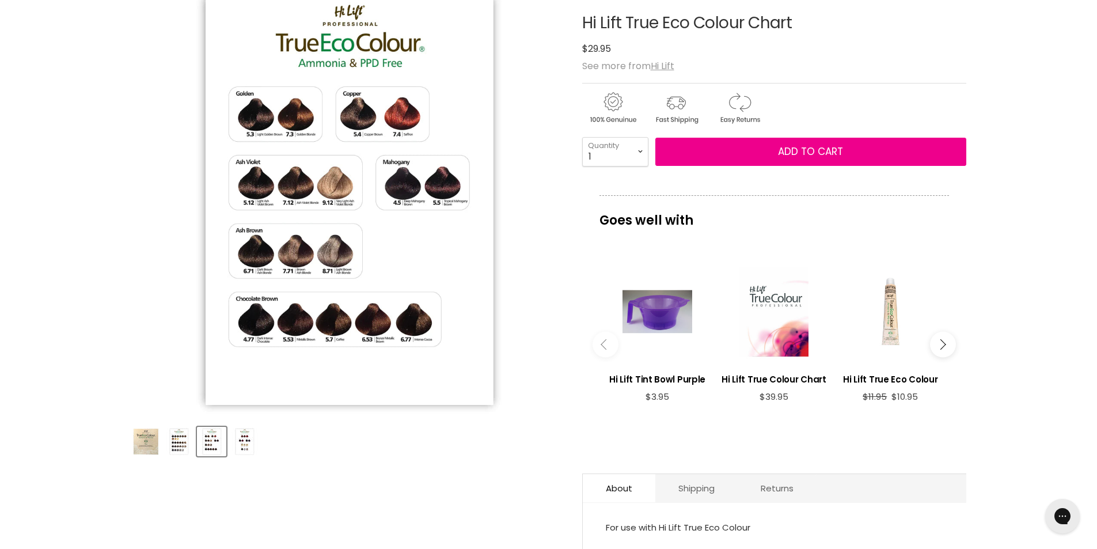
click at [338, 193] on img "Hi Lift True Eco Colour Chart image. Click or Scroll to Zoom." at bounding box center [346, 200] width 430 height 430
click at [415, 117] on img "Hi Lift True Eco Colour Chart image. Click or Scroll to Zoom." at bounding box center [346, 200] width 430 height 430
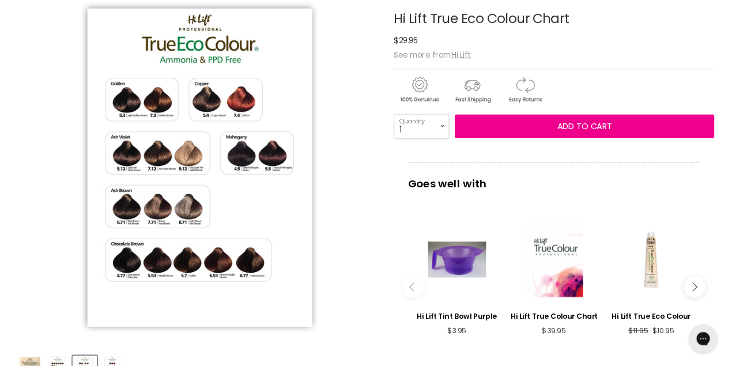
scroll to position [154, 0]
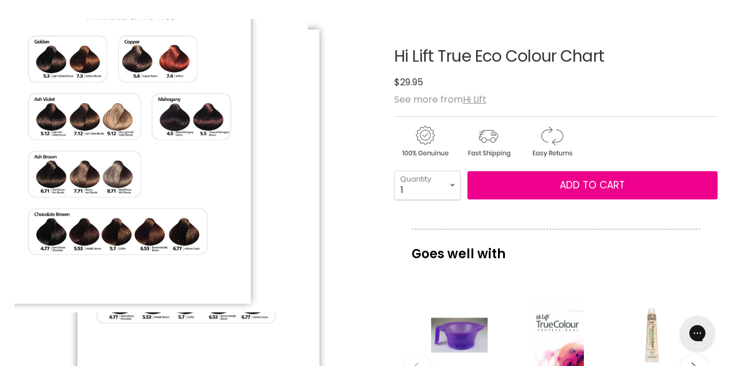
drag, startPoint x: 1054, startPoint y: 0, endPoint x: 344, endPoint y: 268, distance: 759.2
click at [344, 268] on div "Click or scroll to zoom Tap or pinch to zoom" at bounding box center [195, 200] width 362 height 362
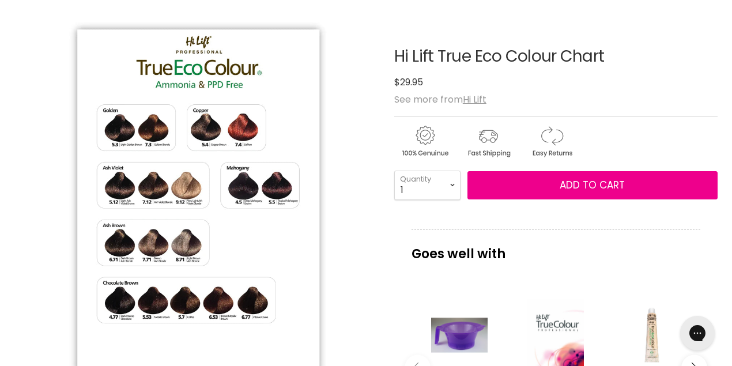
click at [338, 294] on img "Hi Lift True Eco Colour Chart image. Click or Scroll to Zoom." at bounding box center [195, 200] width 362 height 362
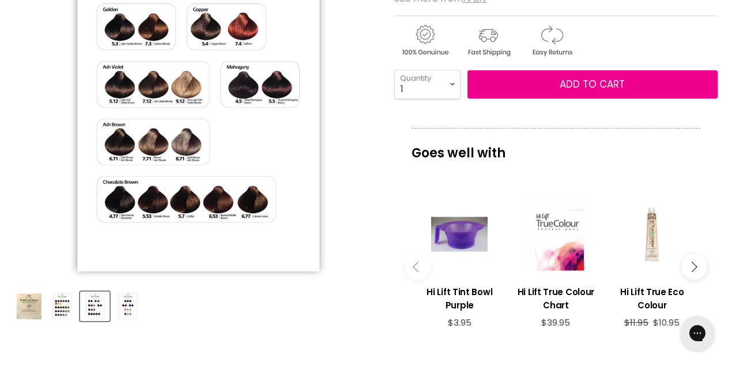
scroll to position [256, 0]
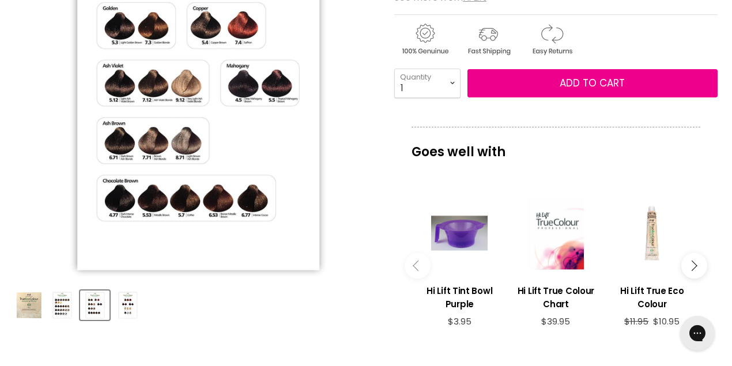
click at [123, 308] on img "Product thumbnails" at bounding box center [127, 305] width 27 height 27
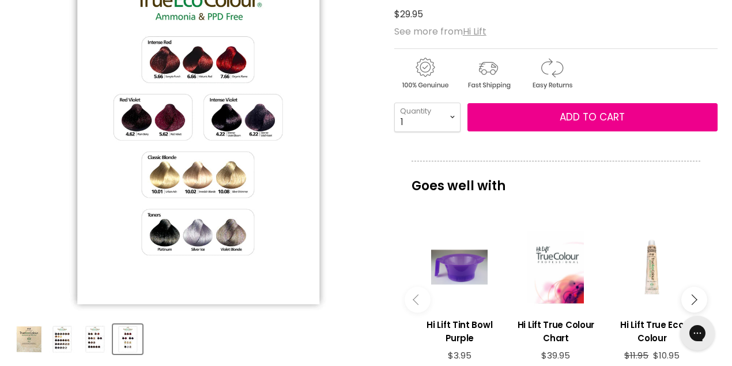
scroll to position [205, 0]
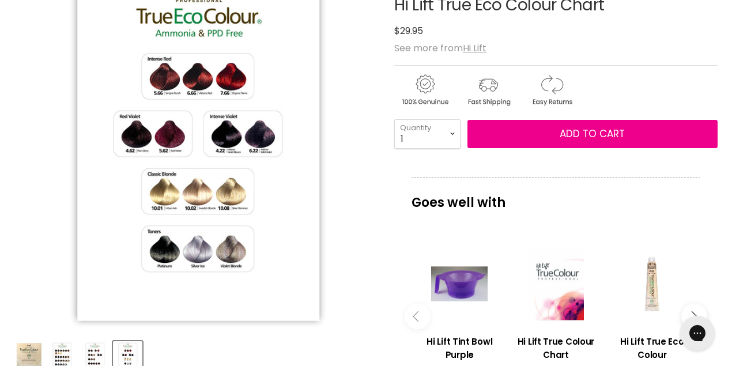
click at [96, 354] on img "Product thumbnails" at bounding box center [94, 355] width 27 height 27
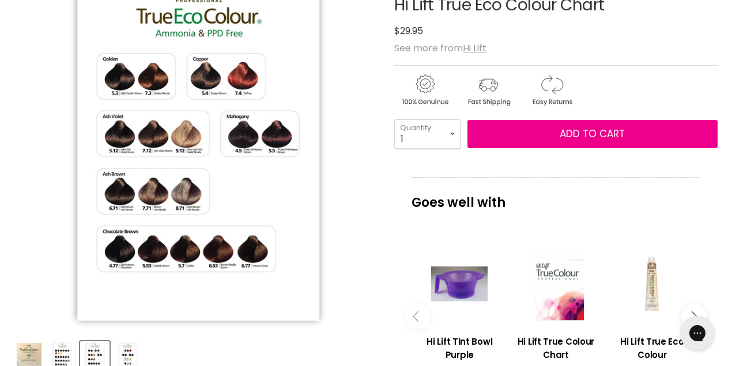
click at [64, 358] on img "Product thumbnails" at bounding box center [61, 355] width 27 height 27
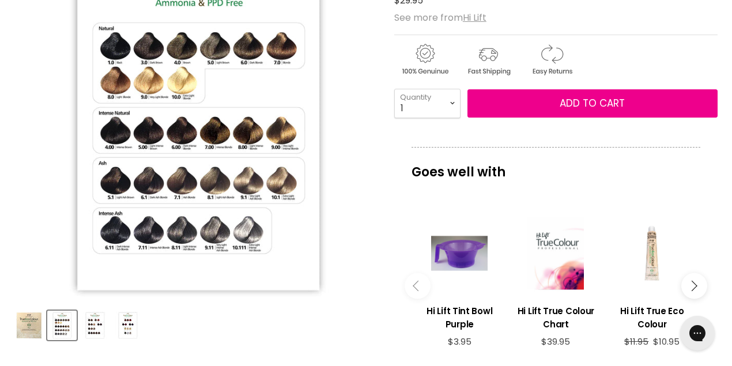
scroll to position [256, 0]
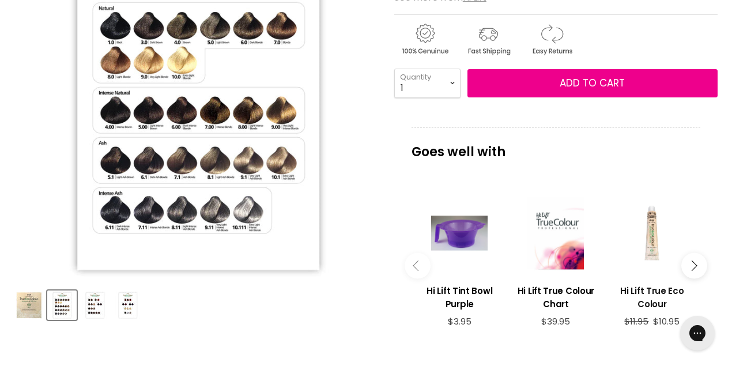
click at [649, 293] on h3 "Hi Lift True Eco Colour" at bounding box center [652, 297] width 85 height 27
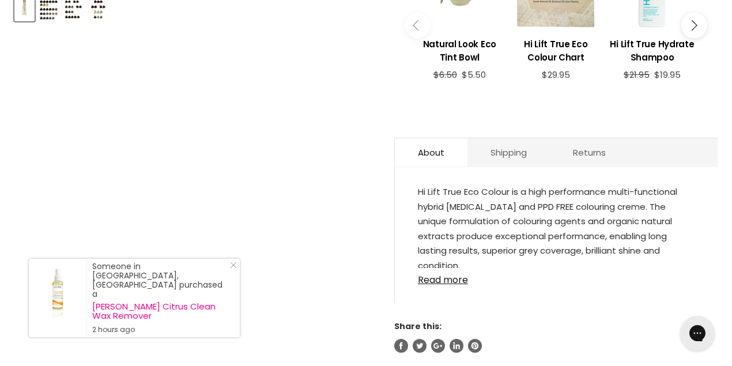
scroll to position [563, 0]
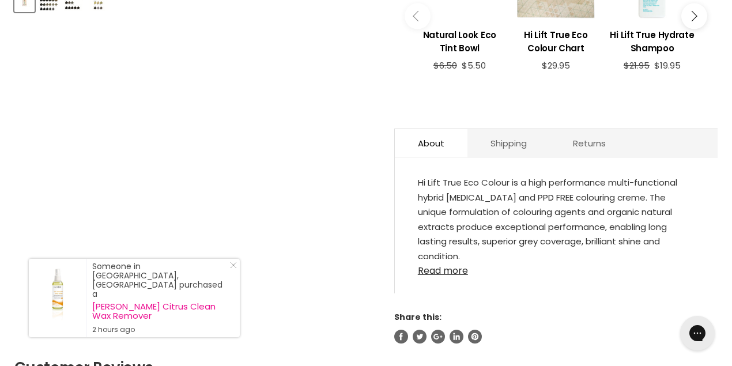
click at [436, 268] on link "Read more" at bounding box center [556, 267] width 277 height 17
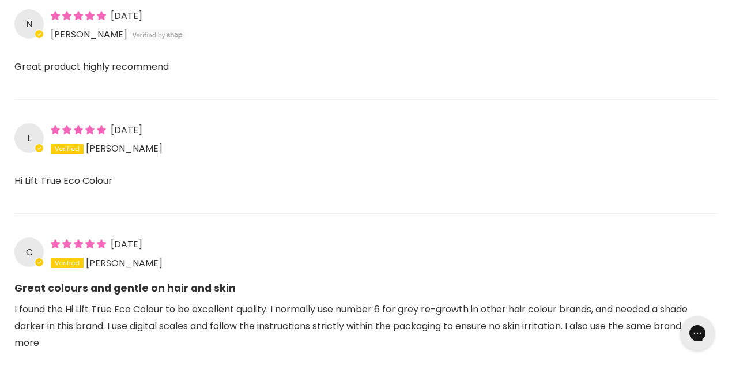
scroll to position [1280, 0]
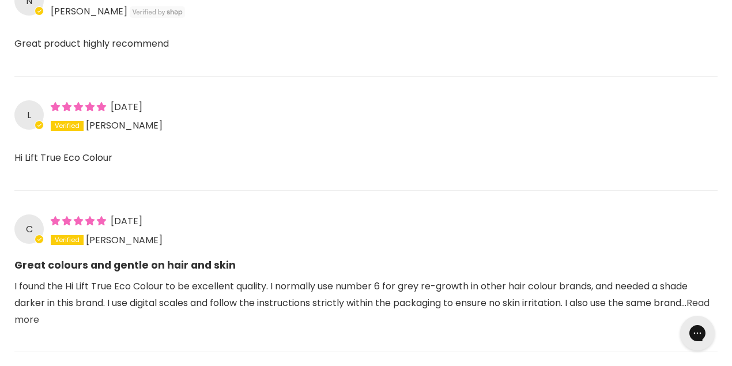
click at [48, 317] on link "Read more" at bounding box center [361, 311] width 695 height 30
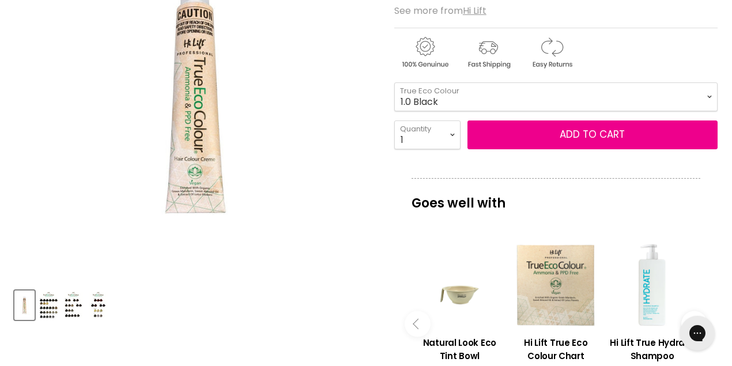
scroll to position [153, 0]
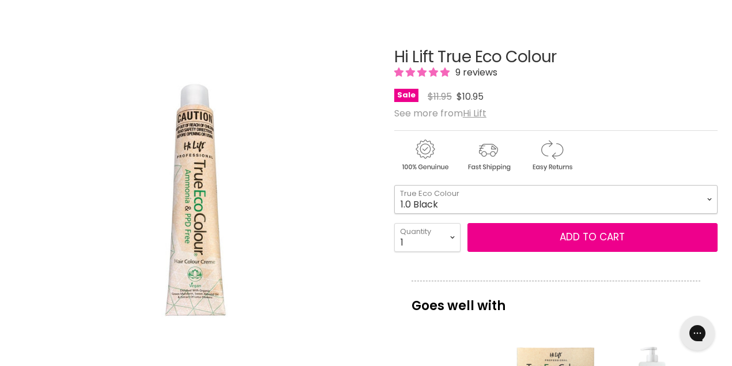
click at [709, 197] on select "1.0 Black 3.0 Dark Brown 4.0 Brown 4.00 Intense Brown 4.22 Intense [PERSON_NAME…" at bounding box center [555, 199] width 323 height 29
click at [394, 185] on select "1.0 Black 3.0 Dark Brown 4.0 Brown 4.00 Intense Brown 4.22 Intense Violet Bloom…" at bounding box center [555, 199] width 323 height 29
select select "7.4 Saffron"
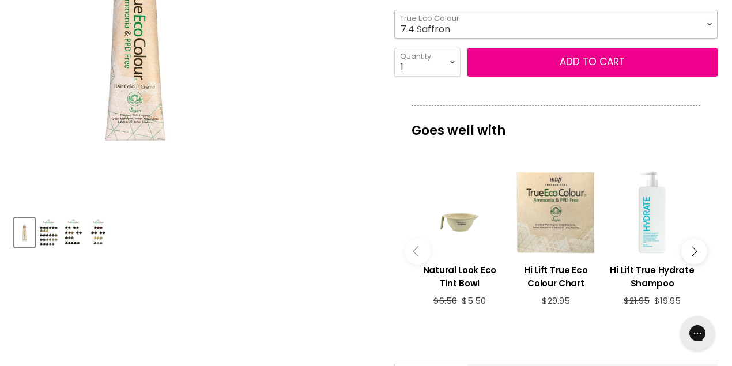
scroll to position [358, 0]
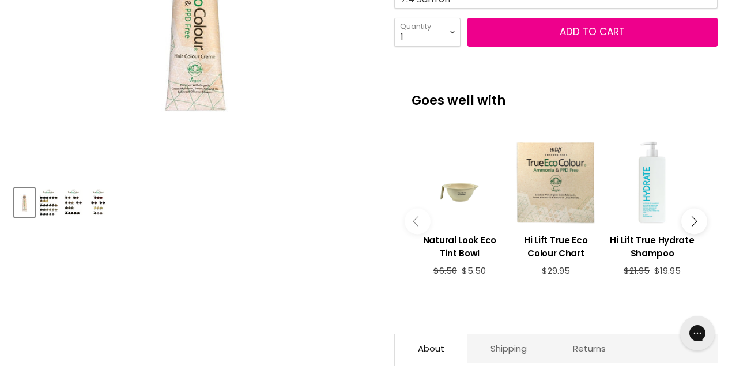
click at [69, 209] on img "Product thumbnails" at bounding box center [73, 202] width 19 height 27
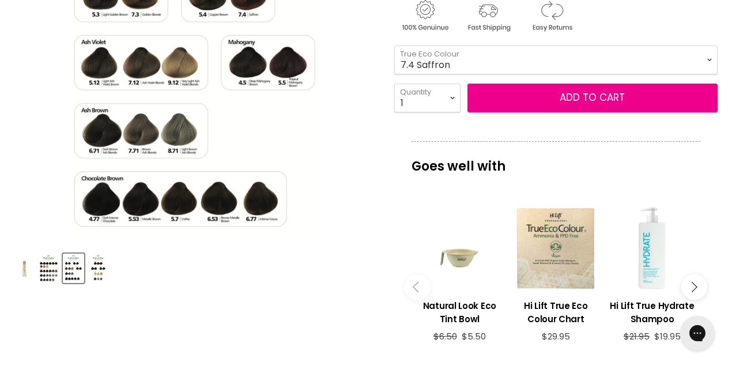
scroll to position [318, 0]
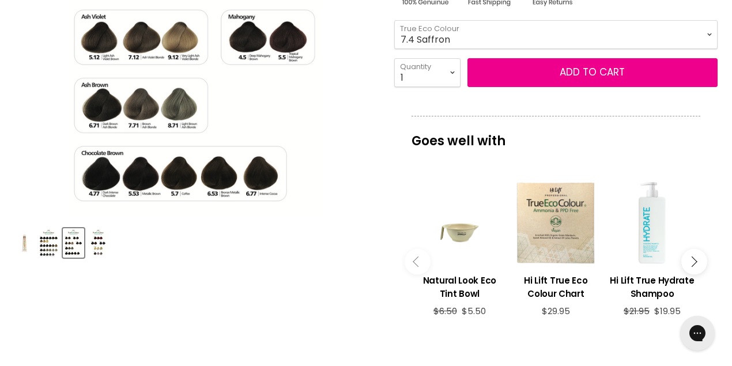
click at [98, 247] on img "Product thumbnails" at bounding box center [98, 242] width 19 height 27
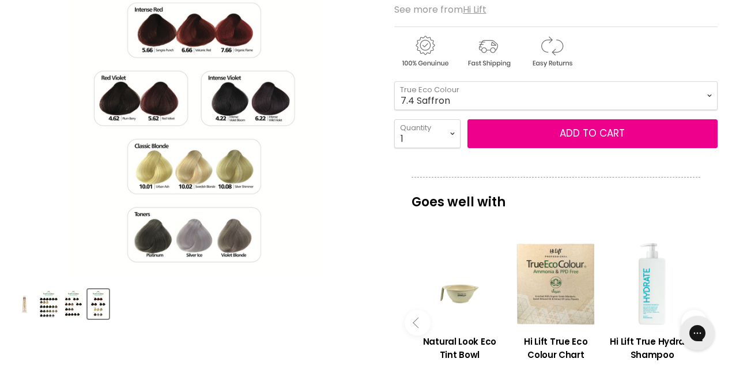
scroll to position [260, 0]
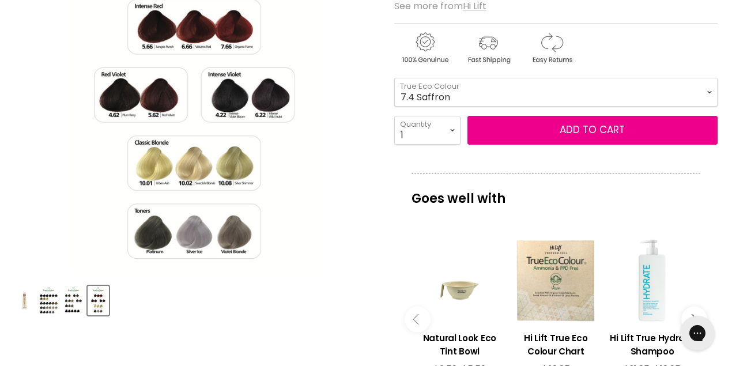
click at [68, 301] on img "Product thumbnails" at bounding box center [73, 300] width 19 height 27
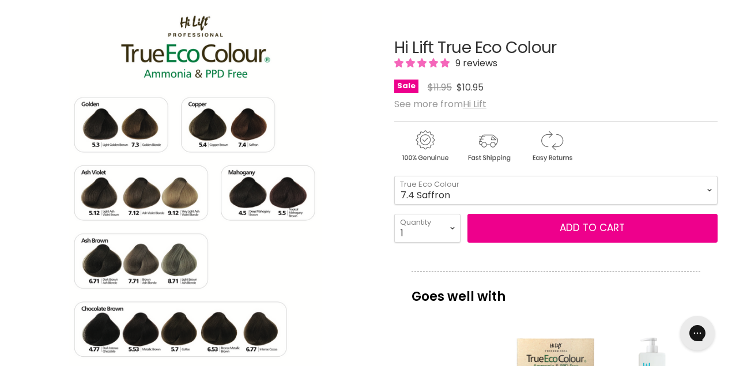
scroll to position [158, 0]
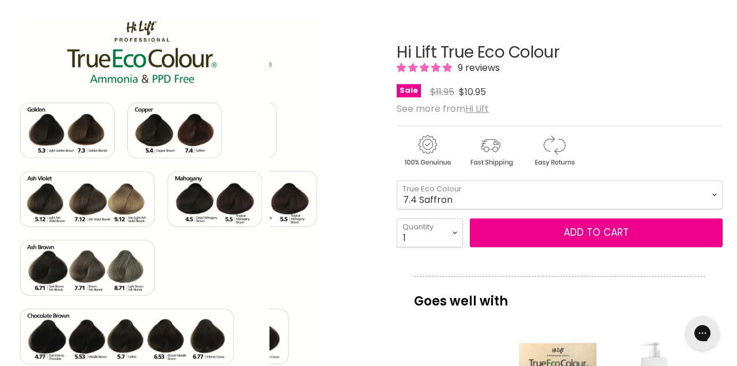
click at [328, 291] on div "Click or scroll to zoom Tap or pinch to zoom" at bounding box center [196, 197] width 365 height 365
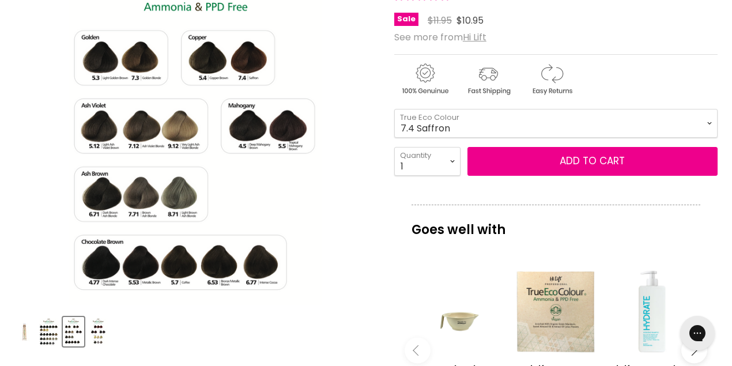
scroll to position [242, 0]
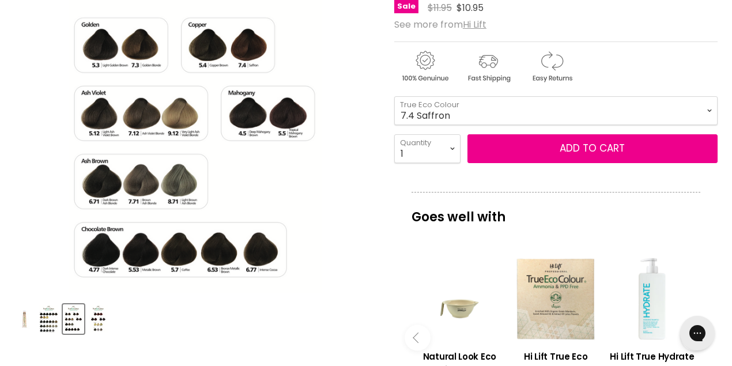
click at [99, 320] on img "Product thumbnails" at bounding box center [98, 318] width 19 height 27
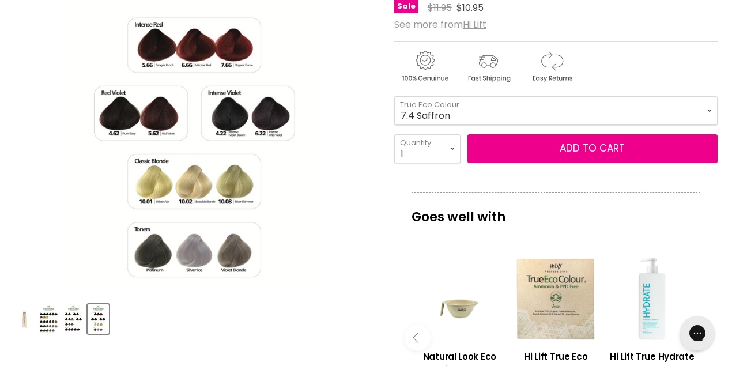
click at [49, 327] on img "Product thumbnails" at bounding box center [48, 318] width 19 height 27
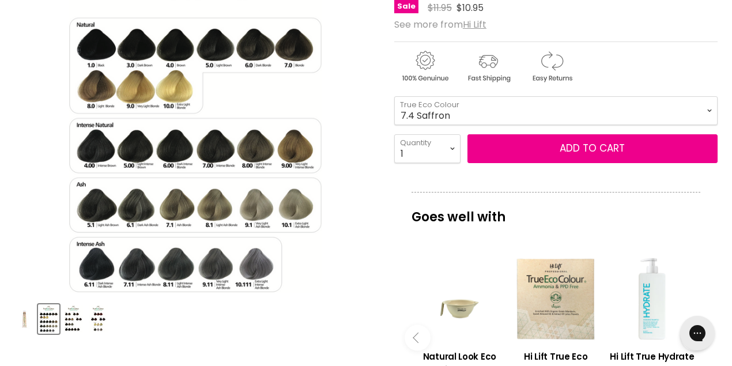
click at [73, 320] on img "Product thumbnails" at bounding box center [73, 318] width 19 height 27
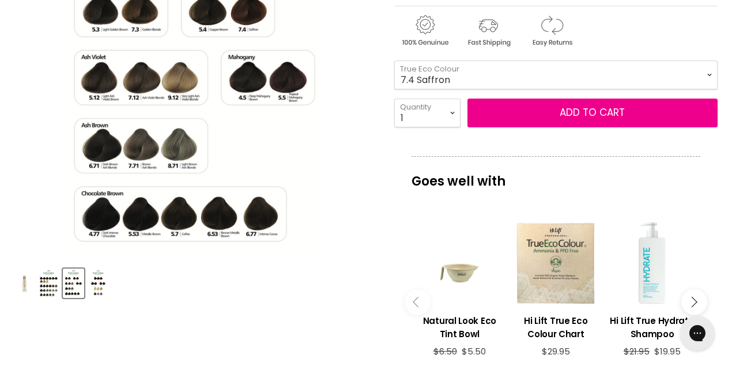
scroll to position [395, 0]
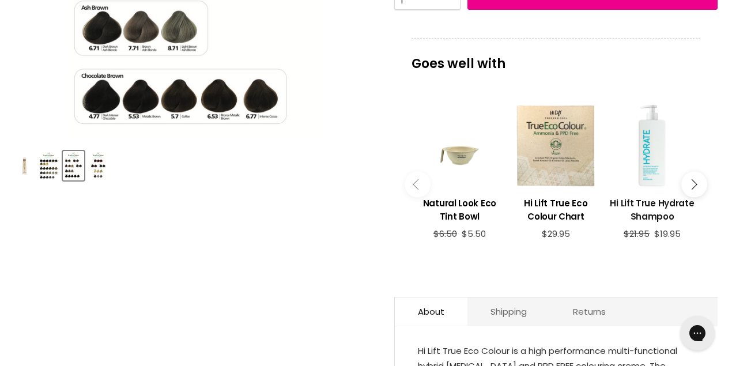
click at [654, 205] on h3 "Hi Lift True Hydrate Shampoo" at bounding box center [652, 209] width 85 height 27
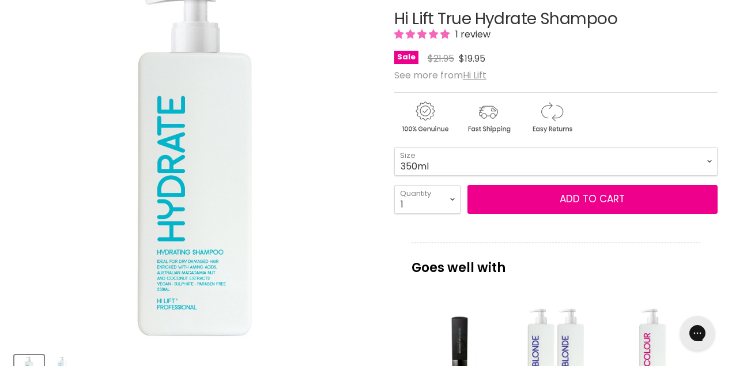
scroll to position [205, 0]
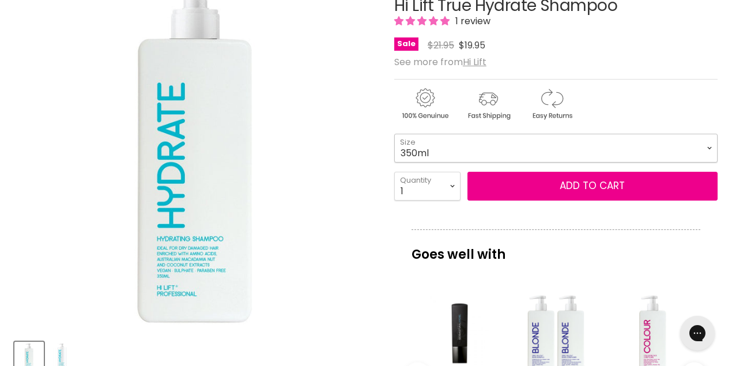
click at [710, 146] on select "350ml 1 Litre" at bounding box center [555, 148] width 323 height 29
click at [394, 134] on select "350ml 1 Litre" at bounding box center [555, 148] width 323 height 29
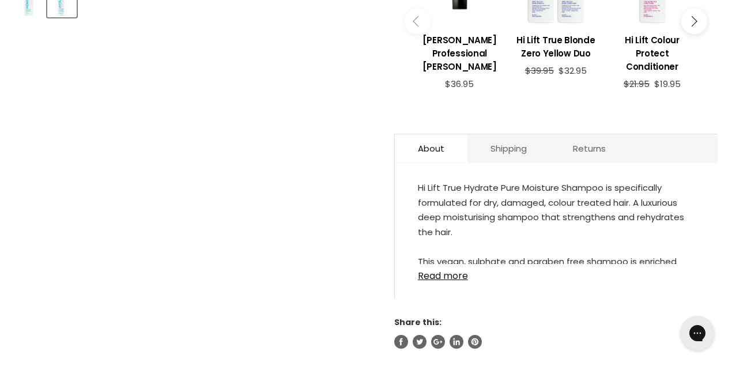
scroll to position [563, 0]
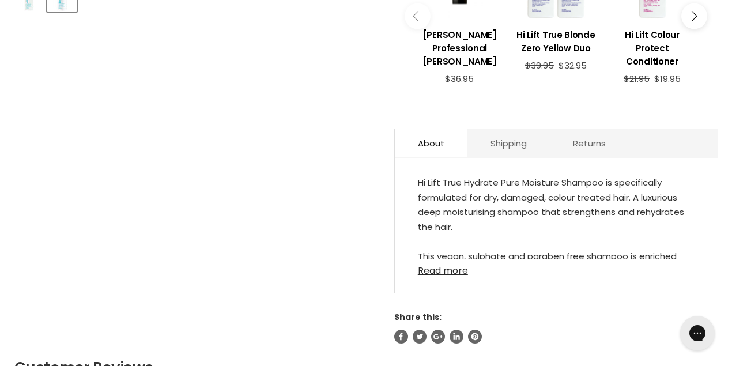
click at [440, 270] on link "Read more" at bounding box center [556, 267] width 277 height 17
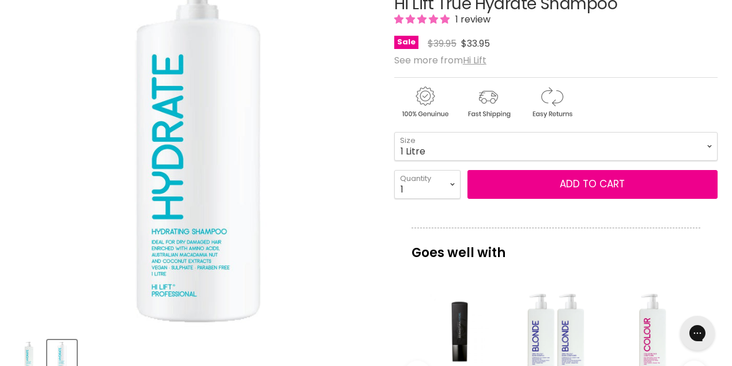
scroll to position [183, 0]
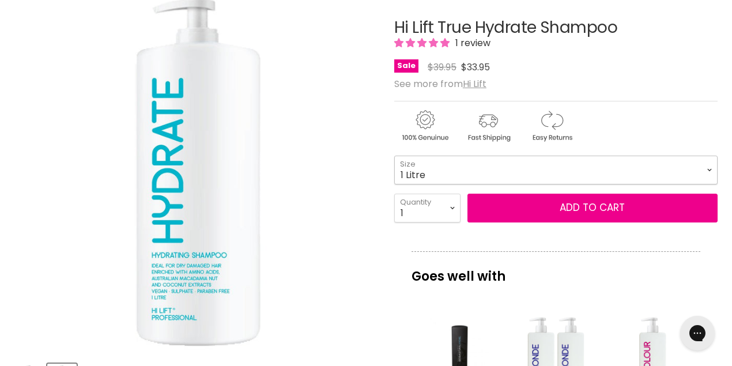
click at [708, 167] on select "350ml 1 Litre" at bounding box center [555, 170] width 323 height 29
click at [394, 156] on select "350ml 1 Litre" at bounding box center [555, 170] width 323 height 29
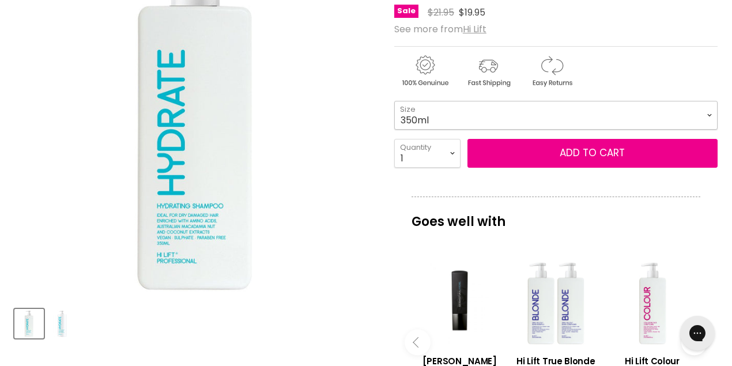
scroll to position [234, 0]
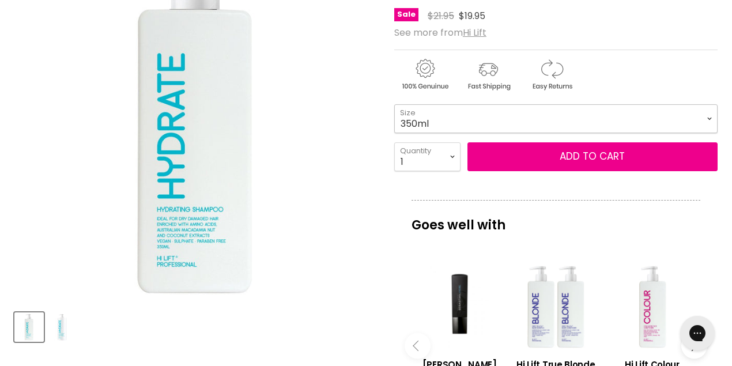
click at [709, 115] on select "350ml 1 Litre" at bounding box center [555, 118] width 323 height 29
click at [394, 104] on select "350ml 1 Litre" at bounding box center [555, 118] width 323 height 29
select select "1 Litre"
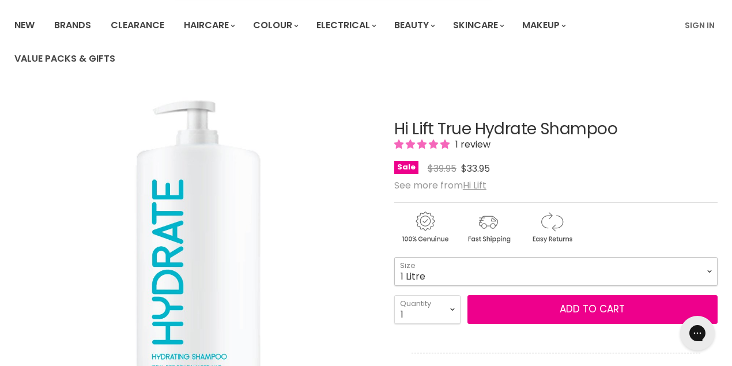
scroll to position [80, 0]
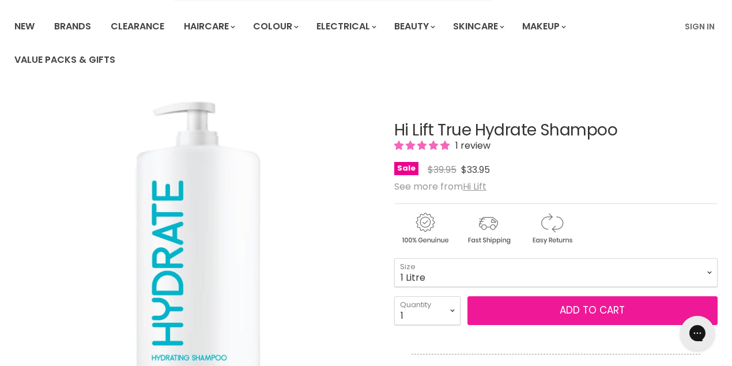
click at [521, 309] on button "Add to cart" at bounding box center [592, 310] width 250 height 29
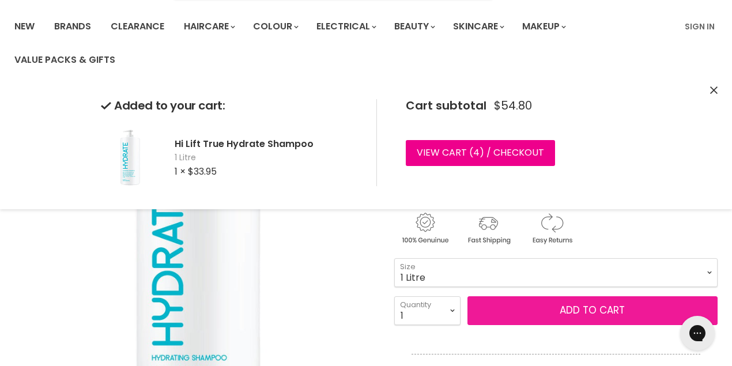
click at [521, 309] on button "Add to cart" at bounding box center [592, 310] width 250 height 29
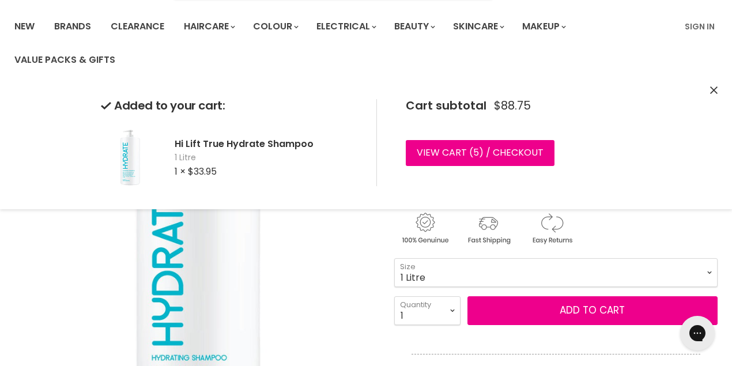
click at [715, 89] on icon "Close" at bounding box center [713, 89] width 7 height 7
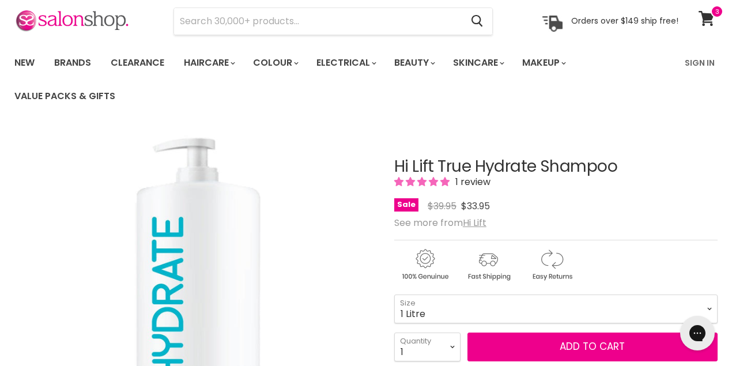
scroll to position [0, 0]
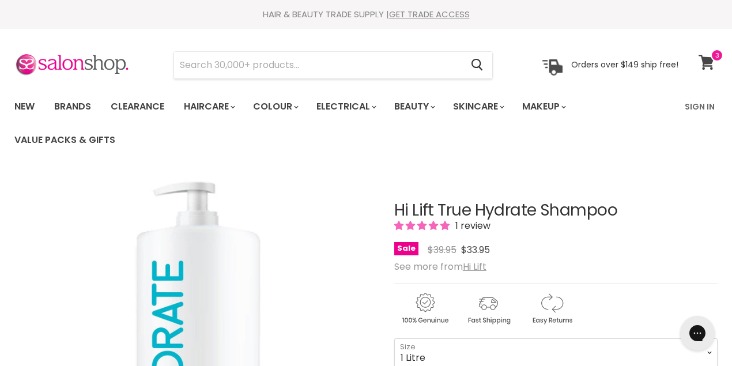
click at [706, 62] on icon at bounding box center [706, 62] width 16 height 15
select select "1 Litre"
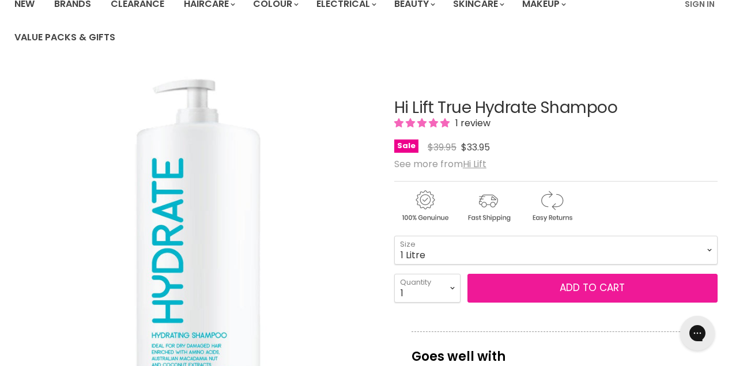
click at [514, 287] on button "Add to cart" at bounding box center [592, 288] width 250 height 29
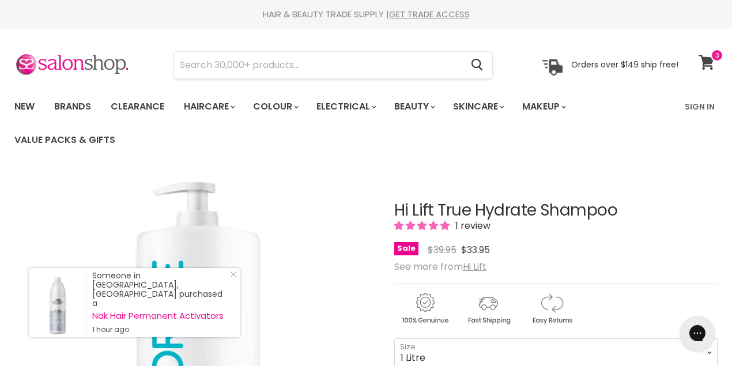
click at [707, 58] on icon at bounding box center [706, 62] width 16 height 15
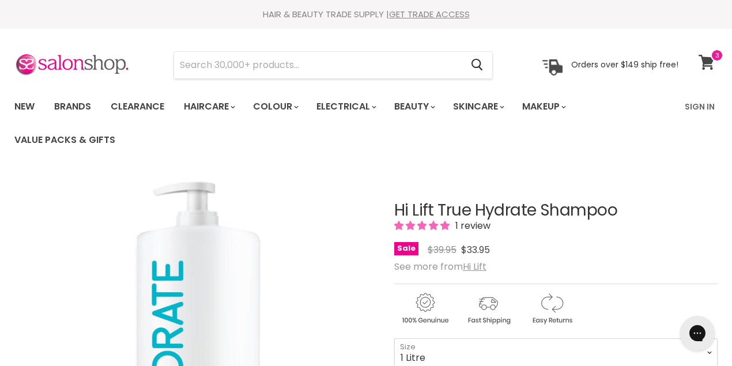
click at [705, 60] on icon at bounding box center [706, 62] width 16 height 15
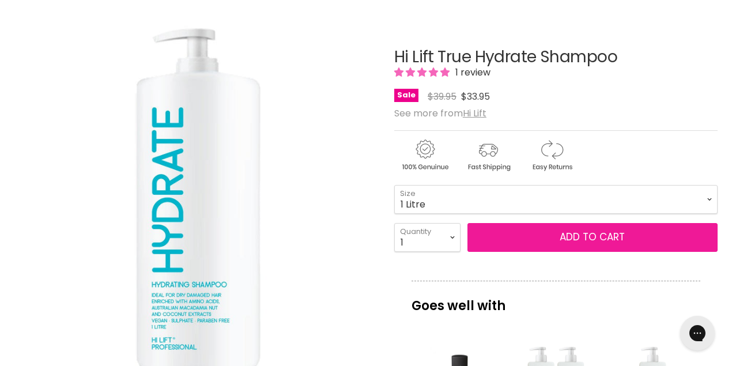
click at [665, 235] on button "Add to cart" at bounding box center [592, 237] width 250 height 29
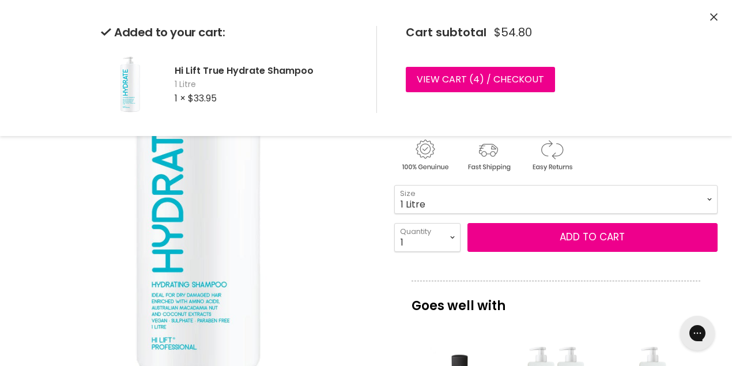
click at [711, 16] on icon "Close" at bounding box center [713, 16] width 7 height 7
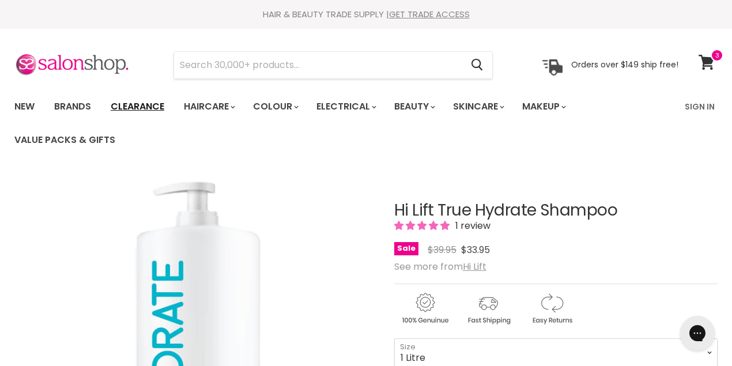
click at [143, 107] on link "Clearance" at bounding box center [137, 106] width 71 height 24
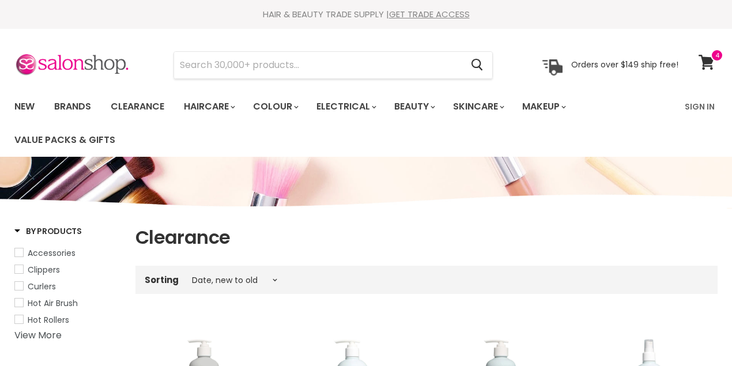
select select "created-descending"
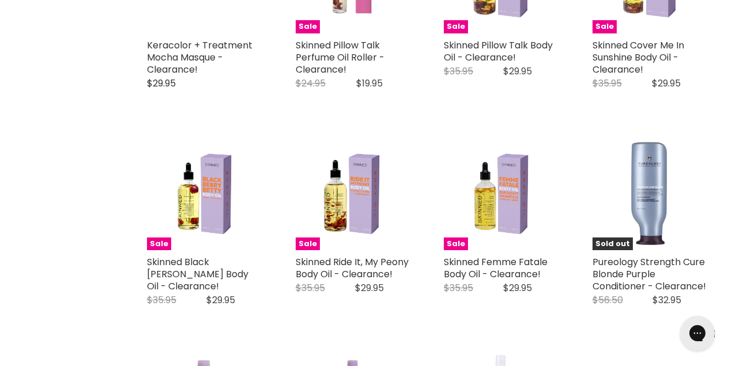
scroll to position [2355, 0]
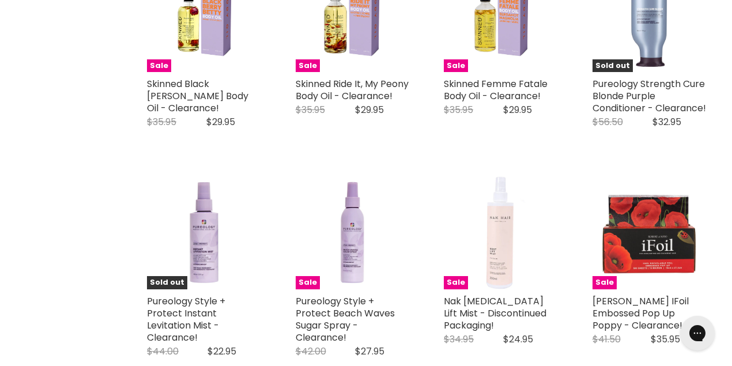
scroll to position [2509, 0]
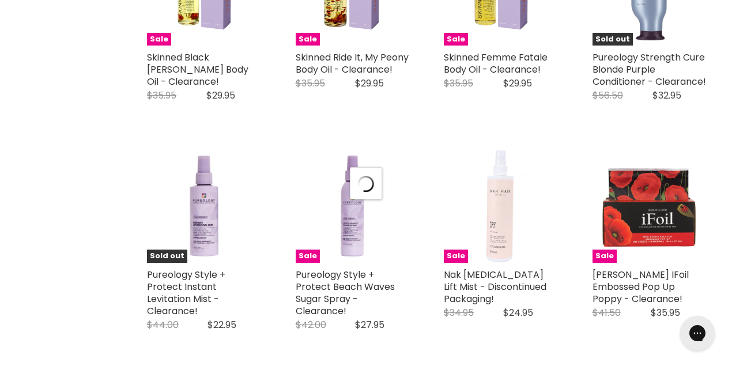
select select "created-descending"
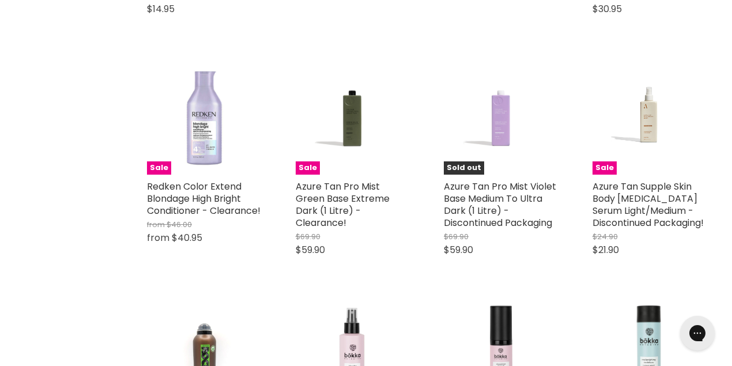
scroll to position [5223, 0]
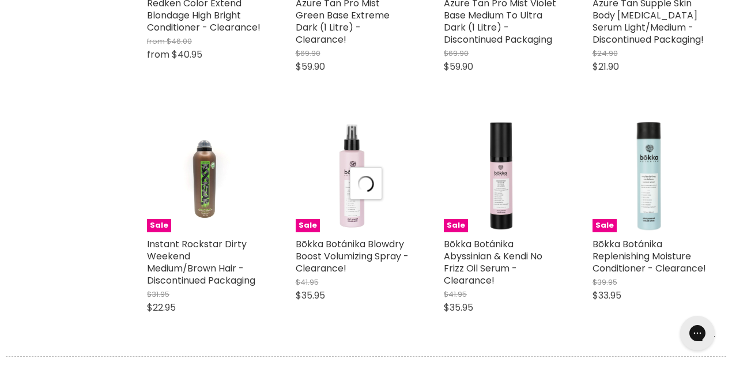
scroll to position [5377, 0]
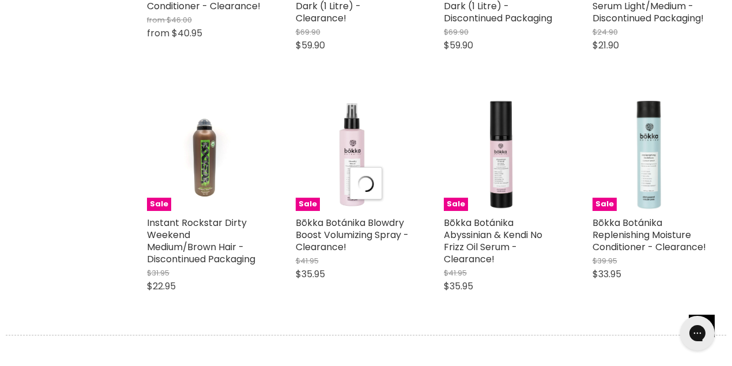
select select "created-descending"
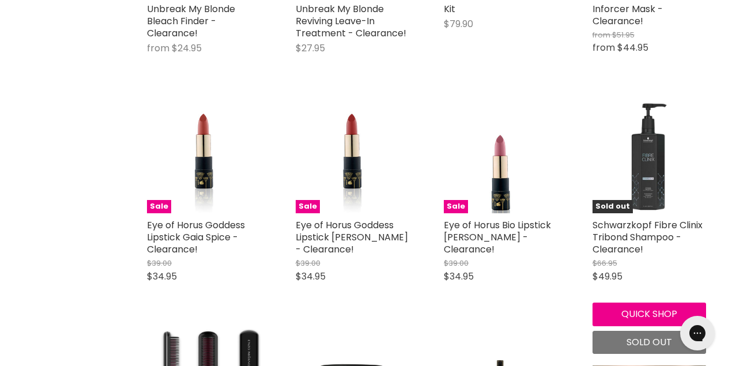
scroll to position [7988, 0]
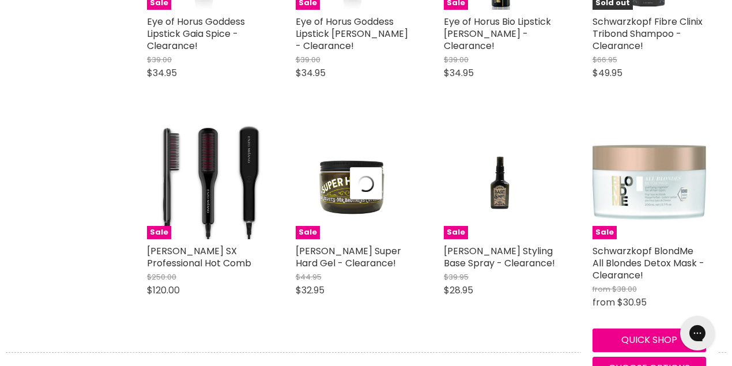
scroll to position [8193, 0]
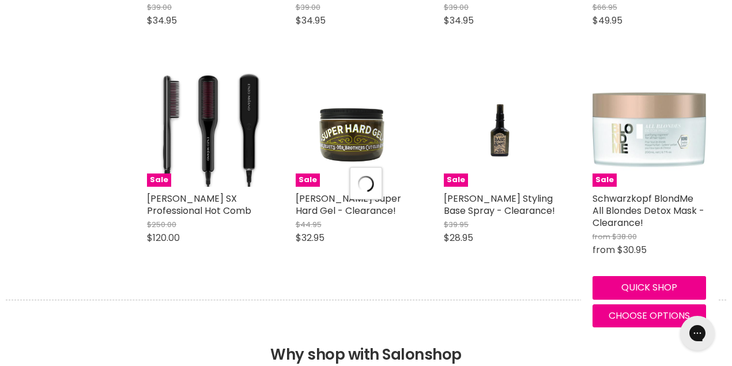
select select "created-descending"
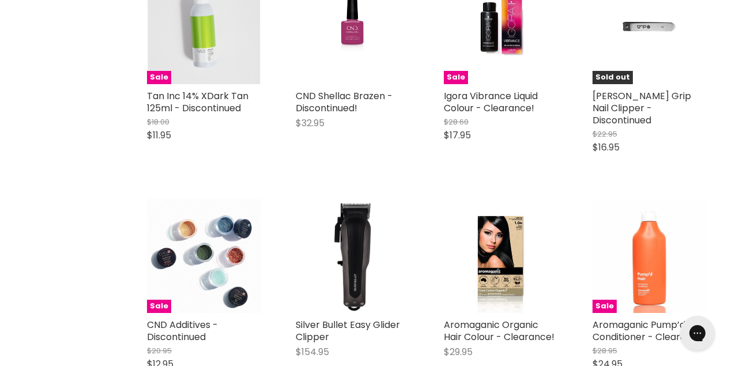
scroll to position [6913, 0]
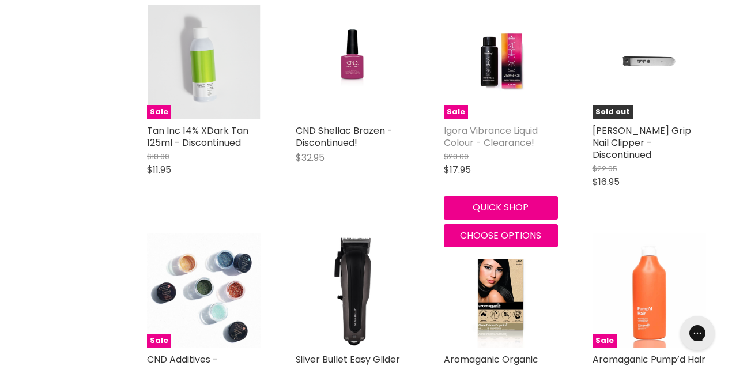
click at [494, 149] on link "Igora Vibrance Liquid Colour - Clearance!" at bounding box center [491, 136] width 94 height 25
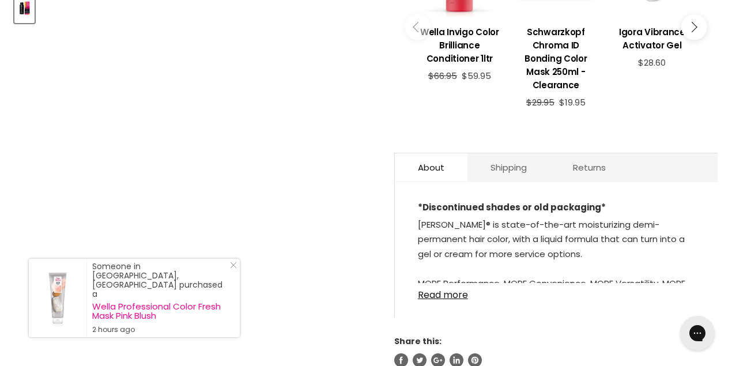
scroll to position [563, 0]
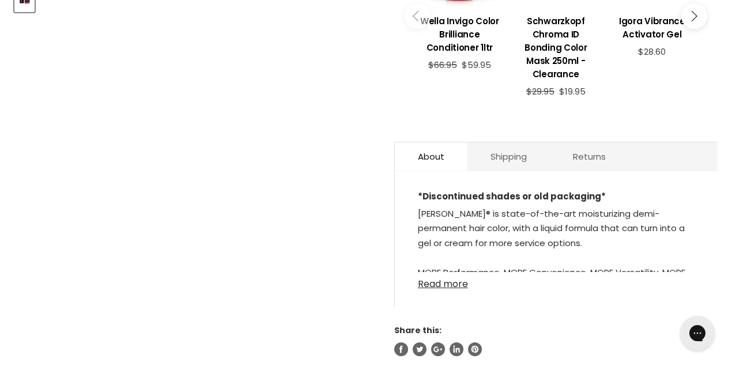
click at [439, 282] on link "Read more" at bounding box center [556, 280] width 277 height 17
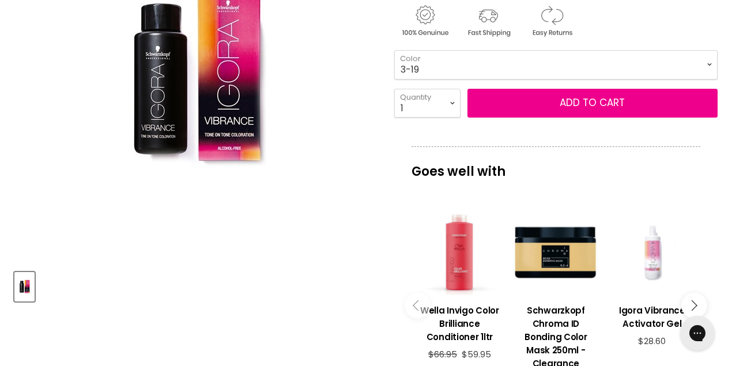
scroll to position [256, 0]
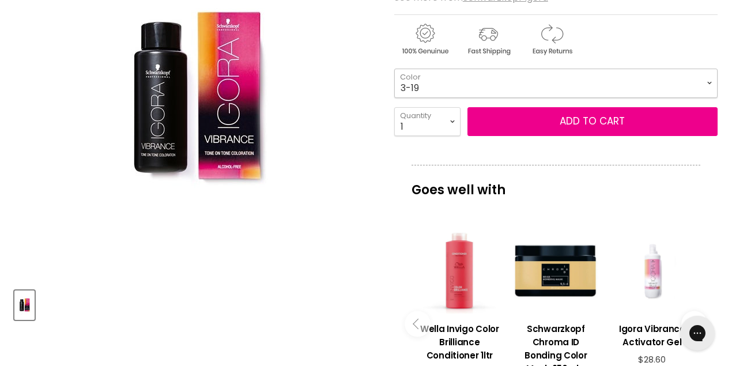
click at [707, 81] on select "3-19 7-48" at bounding box center [555, 83] width 323 height 29
click at [358, 217] on div "Click or scroll to zoom Tap or pinch to zoom" at bounding box center [195, 98] width 362 height 362
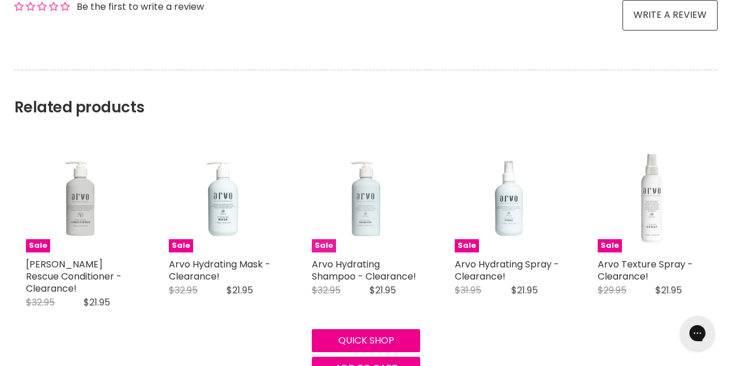
scroll to position [1485, 0]
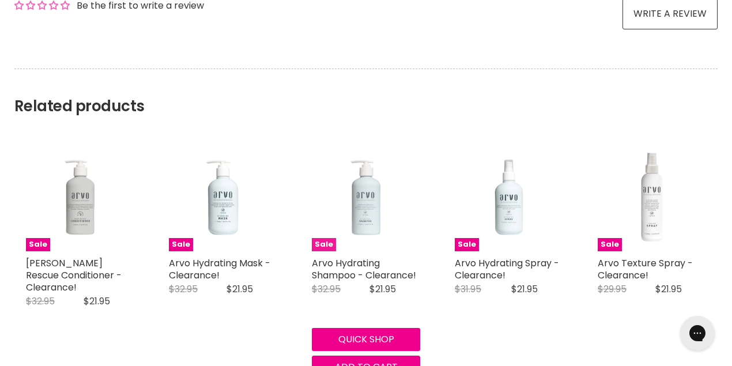
click at [361, 214] on img "Main content" at bounding box center [366, 197] width 108 height 108
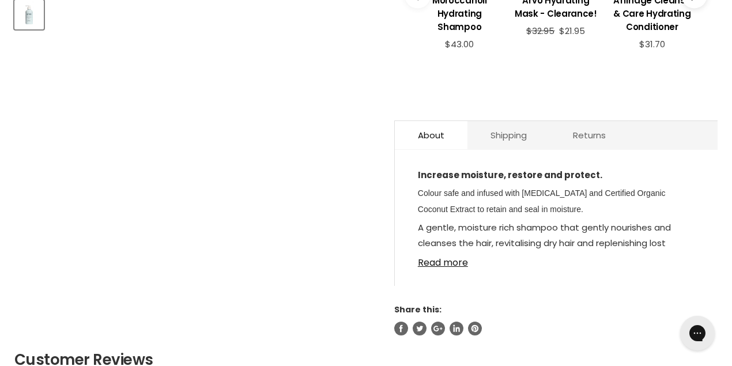
scroll to position [563, 0]
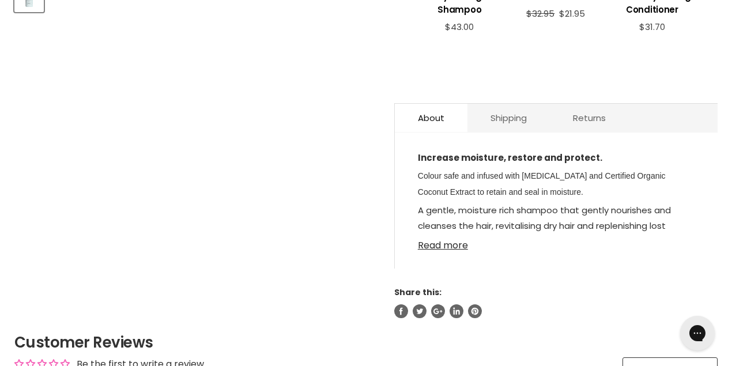
click at [440, 245] on link "Read more" at bounding box center [556, 241] width 277 height 17
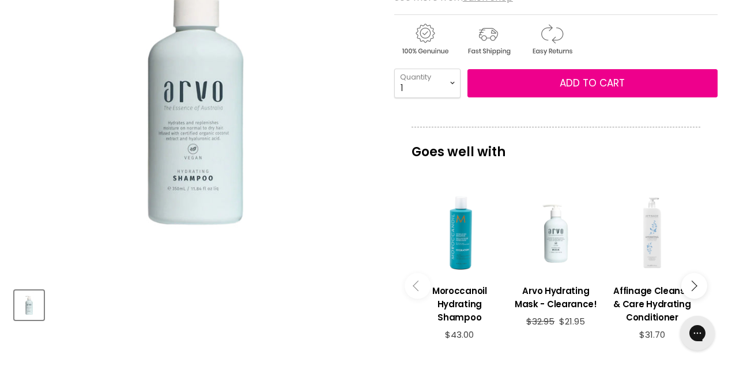
scroll to position [256, 0]
click at [457, 300] on h3 "Moroccanoil Hydrating Shampoo" at bounding box center [459, 304] width 85 height 40
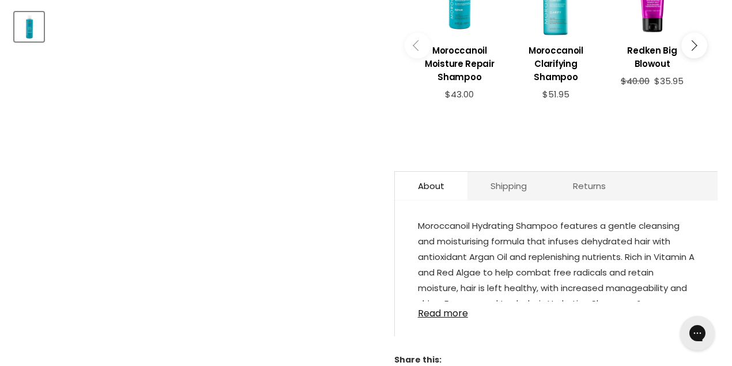
scroll to position [563, 0]
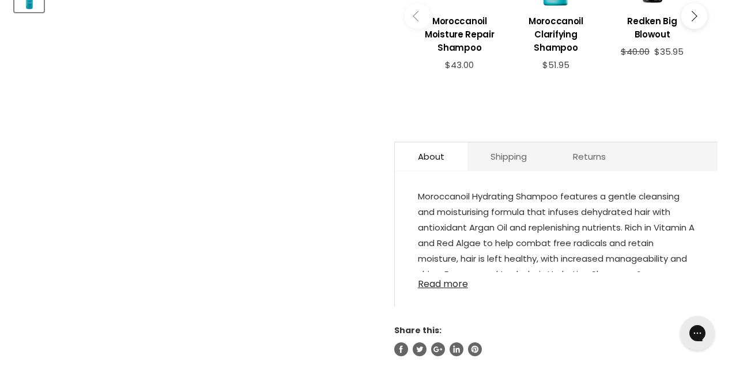
click at [439, 285] on link "Read more" at bounding box center [556, 280] width 277 height 17
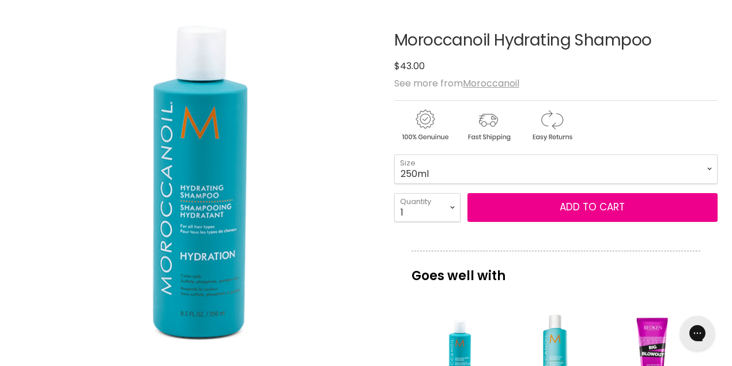
scroll to position [153, 0]
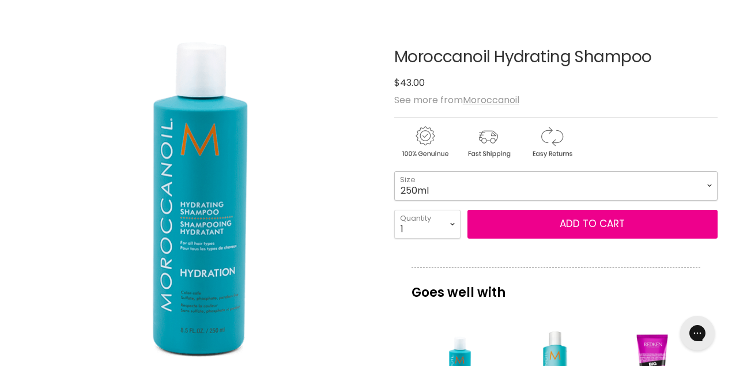
click at [709, 184] on select "250ml 1 Litre" at bounding box center [555, 185] width 323 height 29
click at [394, 171] on select "250ml 1 Litre" at bounding box center [555, 185] width 323 height 29
select select "1 Litre"
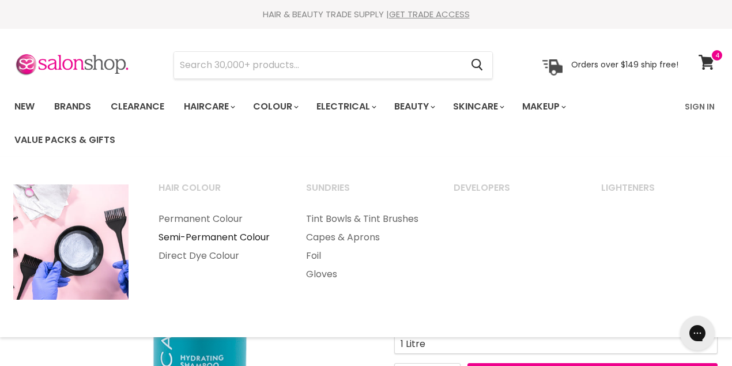
click at [206, 236] on link "Semi-Permanent Colour" at bounding box center [216, 237] width 145 height 18
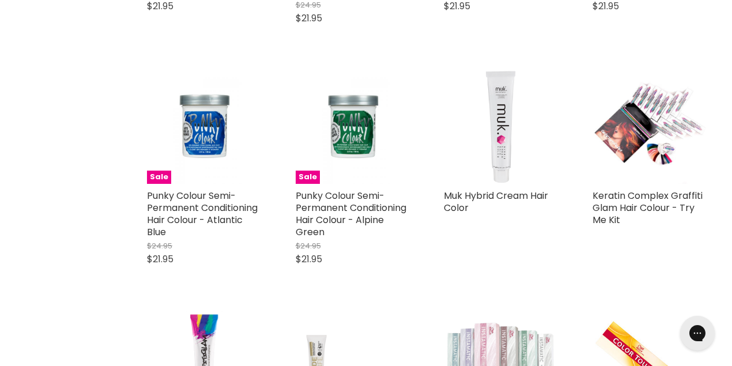
scroll to position [2509, 0]
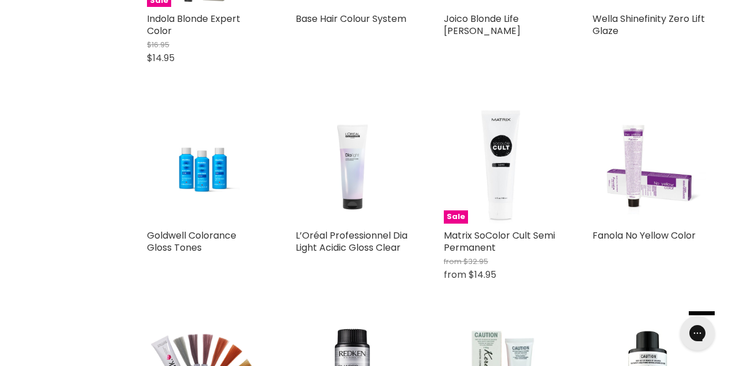
scroll to position [819, 0]
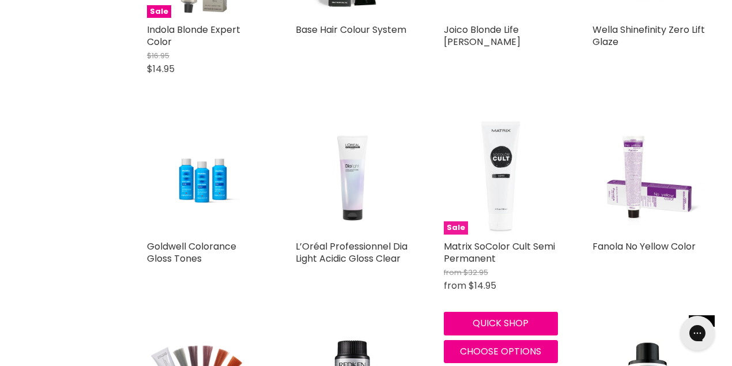
click at [491, 203] on img "Main content" at bounding box center [501, 178] width 114 height 114
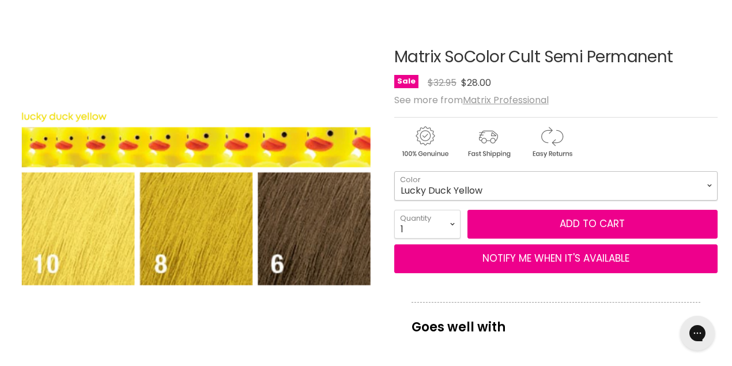
click at [706, 184] on select "Black Lucky Duck Yellow Orange Alert Admiral Navy Royal Purple Flamenco Fuchsia…" at bounding box center [555, 185] width 323 height 29
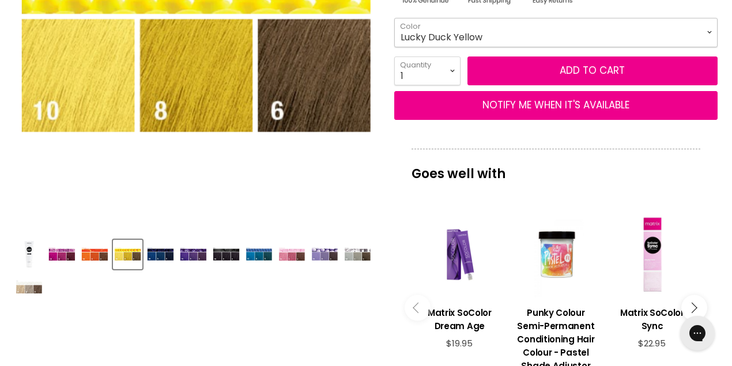
scroll to position [307, 0]
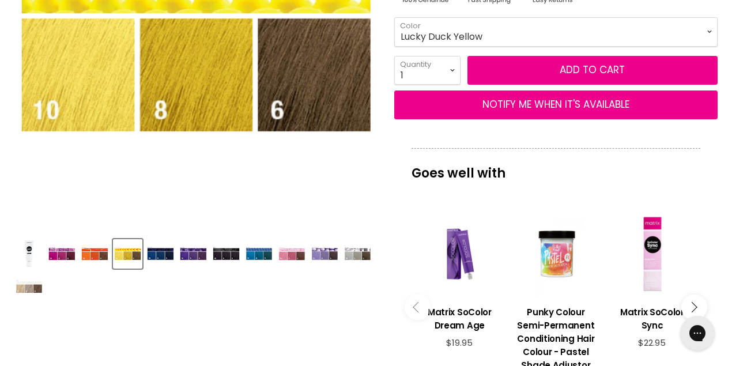
click at [37, 287] on img "Product thumbnails" at bounding box center [29, 286] width 27 height 14
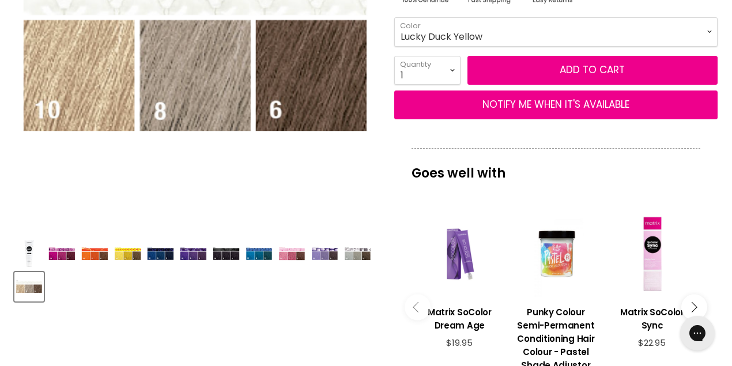
click at [455, 257] on div "Main content" at bounding box center [459, 254] width 85 height 85
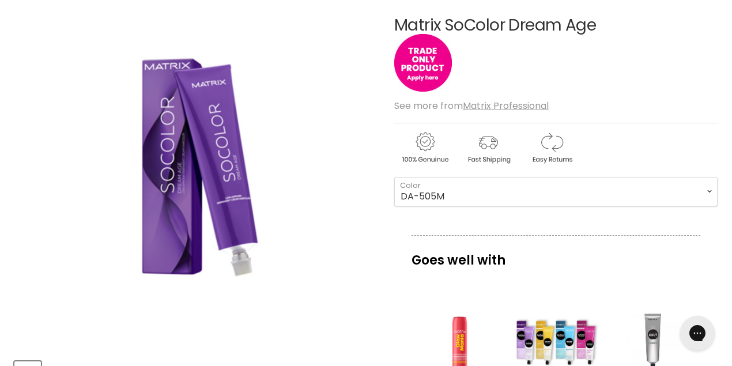
scroll to position [103, 0]
